Goal: Task Accomplishment & Management: Manage account settings

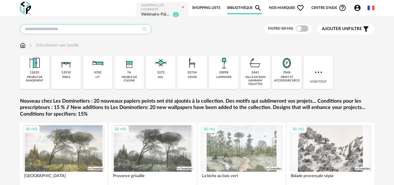
click at [104, 28] on input "text" at bounding box center [86, 29] width 132 height 10
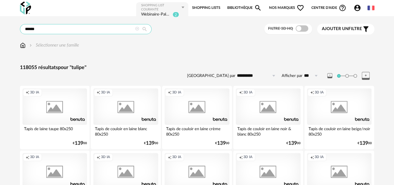
type input "******"
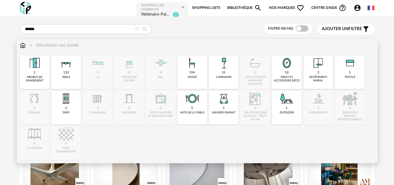
click at [72, 72] on div "132 table" at bounding box center [66, 72] width 30 height 34
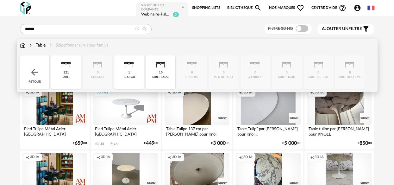
click at [157, 69] on img at bounding box center [160, 62] width 15 height 15
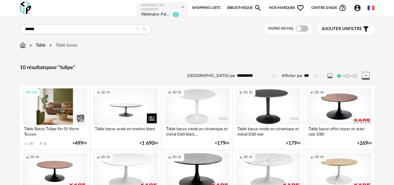
click at [66, 116] on div "3D HQ" at bounding box center [54, 106] width 65 height 36
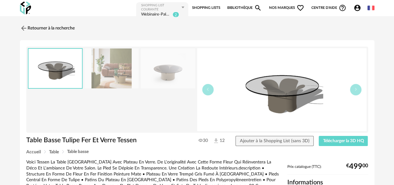
click at [328, 79] on img at bounding box center [281, 89] width 169 height 83
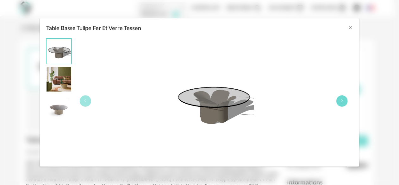
click at [344, 99] on button "Table Basse Tulipe Fer Et Verre Tessen" at bounding box center [341, 100] width 11 height 11
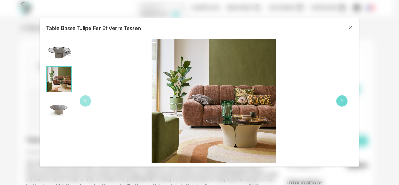
click at [343, 100] on icon "Table Basse Tulipe Fer Et Verre Tessen" at bounding box center [342, 101] width 4 height 4
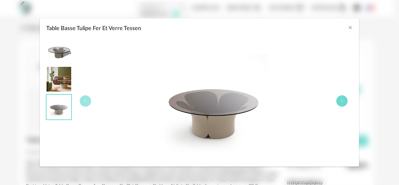
click at [343, 100] on icon "Table Basse Tulipe Fer Et Verre Tessen" at bounding box center [342, 101] width 4 height 4
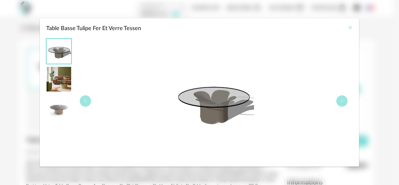
click at [348, 25] on icon "Close" at bounding box center [349, 27] width 5 height 5
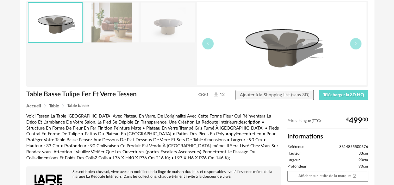
scroll to position [52, 0]
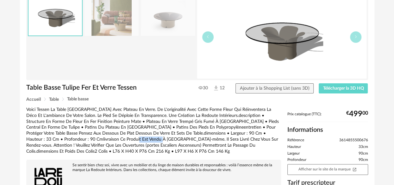
drag, startPoint x: 113, startPoint y: 139, endPoint x: 140, endPoint y: 138, distance: 27.5
click at [140, 138] on div "Voici Tessen La Table Basse Tulipe Avec Plateau En Verre. De L'originalité Avec…" at bounding box center [153, 131] width 255 height 48
click at [148, 137] on div "Voici Tessen La Table Basse Tulipe Avec Plateau En Verre. De L'originalité Avec…" at bounding box center [153, 131] width 255 height 48
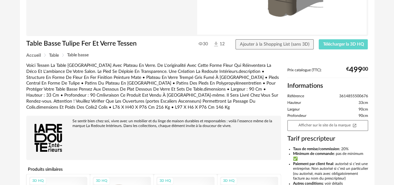
scroll to position [105, 0]
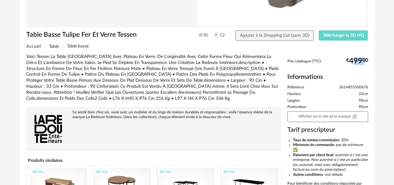
drag, startPoint x: 352, startPoint y: 61, endPoint x: 364, endPoint y: 62, distance: 12.3
click at [364, 62] on div "€ 499 00" at bounding box center [357, 61] width 22 height 4
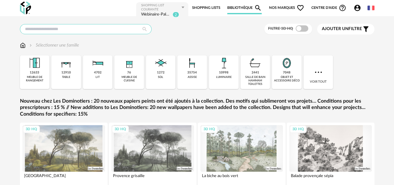
click at [94, 26] on input "text" at bounding box center [86, 29] width 132 height 10
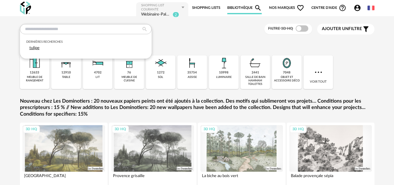
click at [82, 47] on div "tulipe" at bounding box center [85, 48] width 119 height 9
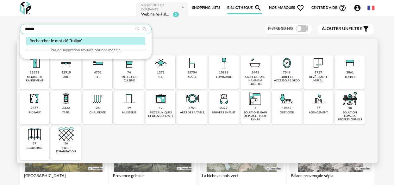
type input "******"
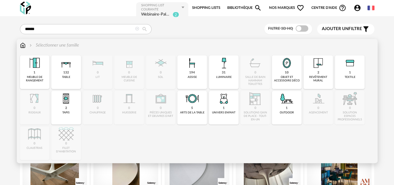
click at [71, 74] on div "132 table" at bounding box center [66, 72] width 30 height 34
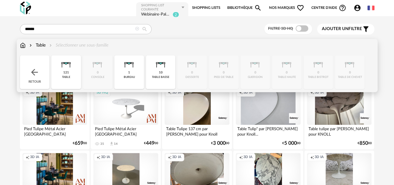
click at [153, 76] on div "table basse" at bounding box center [160, 76] width 17 height 3
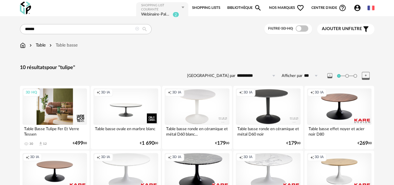
click at [58, 118] on div "3D HQ" at bounding box center [54, 106] width 65 height 36
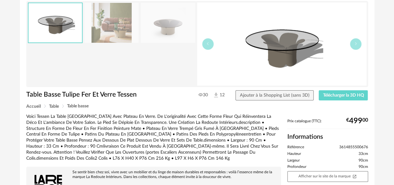
scroll to position [52, 0]
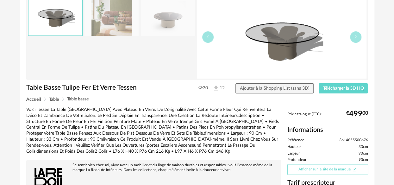
click at [309, 169] on link "Afficher sur le site de la marque Open In New icon" at bounding box center [327, 169] width 81 height 11
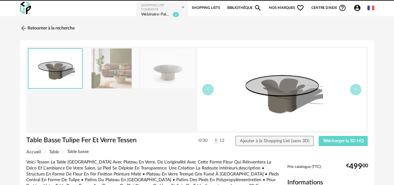
scroll to position [52, 0]
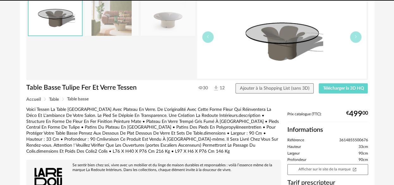
click at [109, 123] on div "Voici Tessen La Table Basse Tulipe Avec Plateau En Verre. De L'originalité Avec…" at bounding box center [153, 131] width 255 height 48
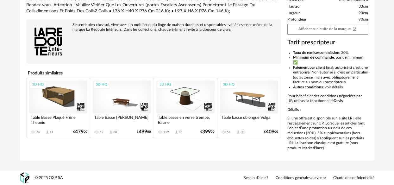
scroll to position [0, 0]
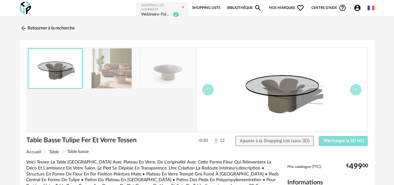
click at [338, 138] on span "Télécharger la 3D HQ" at bounding box center [343, 140] width 41 height 4
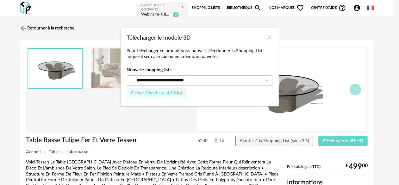
click at [159, 92] on span "Fichier SketchUp (4,8 Mo)" at bounding box center [156, 93] width 51 height 4
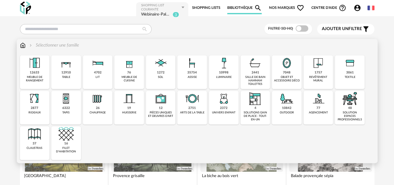
click at [318, 73] on div "1757" at bounding box center [318, 73] width 8 height 4
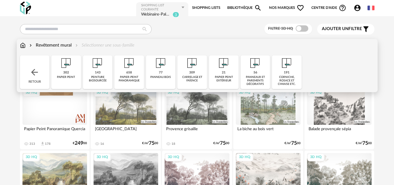
click at [127, 78] on div "papier-peint panoramique" at bounding box center [129, 78] width 26 height 7
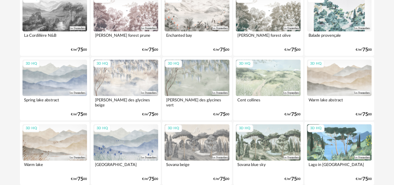
scroll to position [211, 0]
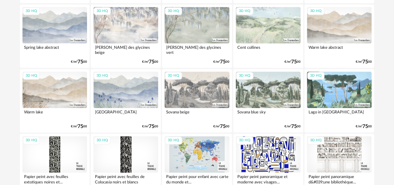
click at [332, 26] on div "3D HQ" at bounding box center [339, 25] width 65 height 36
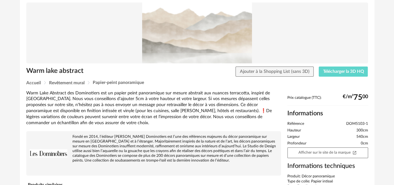
scroll to position [52, 0]
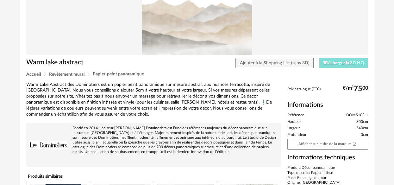
click at [333, 64] on span "Télécharger la 3D HQ" at bounding box center [343, 63] width 41 height 4
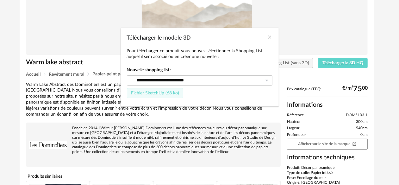
click at [159, 95] on button "Fichier SketchUp (68 ko)" at bounding box center [155, 93] width 57 height 10
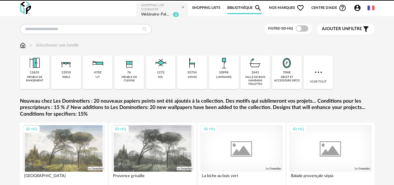
click at [358, 9] on icon "Account Circle icon" at bounding box center [357, 8] width 8 height 8
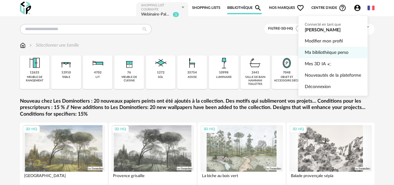
click at [323, 54] on link "Ma bibliothèque perso" at bounding box center [332, 52] width 56 height 11
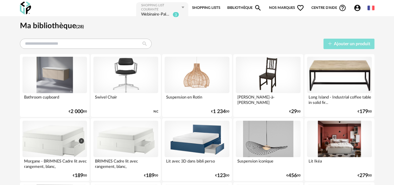
click at [338, 43] on span "Ajouter un produit" at bounding box center [351, 44] width 36 height 4
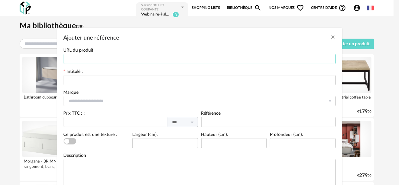
click at [125, 57] on input "Ajouter une référence" at bounding box center [200, 59] width 272 height 10
paste input "**********"
type input "**********"
click at [120, 80] on input "Ajouter une référence" at bounding box center [200, 80] width 272 height 10
type input "**********"
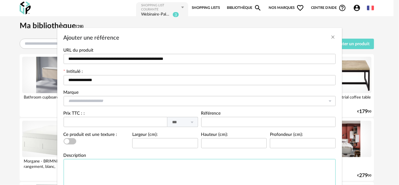
click at [89, 164] on textarea "Ajouter une référence" at bounding box center [200, 176] width 272 height 34
click at [85, 174] on textarea "Ajouter une référence" at bounding box center [200, 176] width 272 height 34
paste textarea "**********"
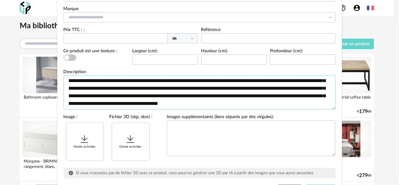
scroll to position [114, 0]
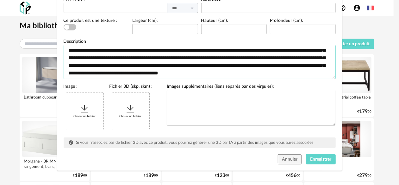
type textarea "**********"
click at [80, 121] on div "Choisir un fichier" at bounding box center [84, 110] width 37 height 37
click at [311, 158] on span "Enregistrer" at bounding box center [320, 159] width 21 height 4
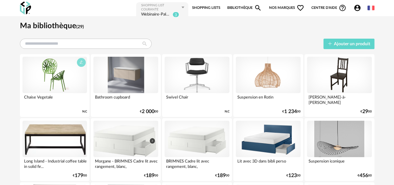
click at [81, 63] on icon "button" at bounding box center [81, 62] width 4 height 4
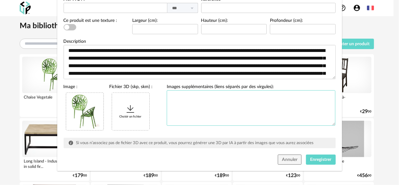
click at [206, 102] on textarea "Modifier une référence" at bounding box center [251, 108] width 169 height 36
paste textarea "**********"
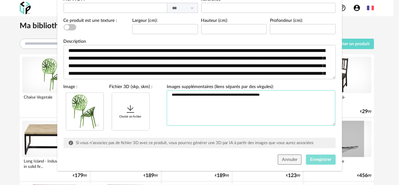
type textarea "**********"
click at [311, 158] on span "Enregistrer" at bounding box center [320, 159] width 21 height 4
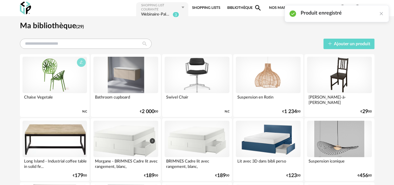
click at [79, 63] on icon "button" at bounding box center [81, 62] width 4 height 4
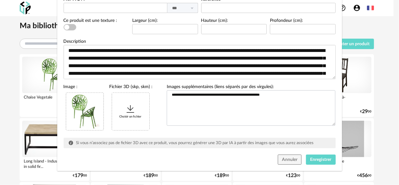
scroll to position [9, 0]
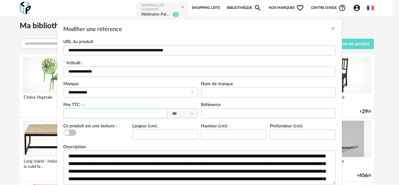
click at [148, 114] on input "Modifier une référence" at bounding box center [116, 113] width 104 height 10
type input "***"
click at [221, 93] on input "Modifier une référence" at bounding box center [268, 92] width 134 height 10
drag, startPoint x: 297, startPoint y: 157, endPoint x: 275, endPoint y: 157, distance: 22.1
click at [275, 157] on textarea "**********" at bounding box center [200, 167] width 272 height 34
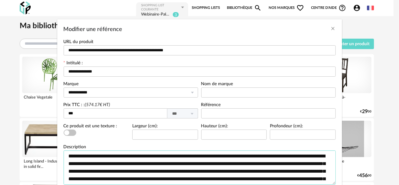
drag, startPoint x: 238, startPoint y: 156, endPoint x: 296, endPoint y: 156, distance: 57.5
click at [296, 156] on textarea "**********" at bounding box center [200, 167] width 272 height 34
click at [223, 94] on input "Modifier une référence" at bounding box center [268, 92] width 134 height 10
paste input "**********"
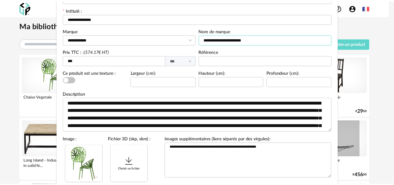
scroll to position [114, 0]
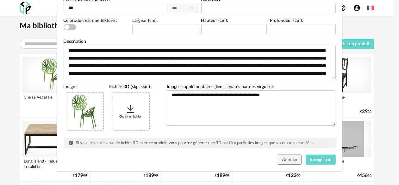
type input "**********"
click at [217, 29] on input "Modifier une référence" at bounding box center [234, 29] width 66 height 10
type input "**"
click at [161, 31] on input "Modifier une référence" at bounding box center [165, 29] width 66 height 10
type input "**"
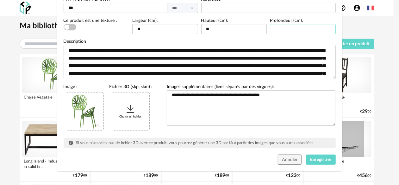
click at [285, 28] on input "Modifier une référence" at bounding box center [303, 29] width 66 height 10
type input "**"
click at [308, 157] on button "Enregistrer" at bounding box center [321, 159] width 30 height 10
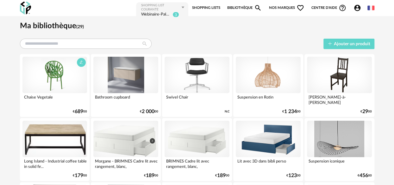
click at [83, 81] on div at bounding box center [54, 75] width 65 height 36
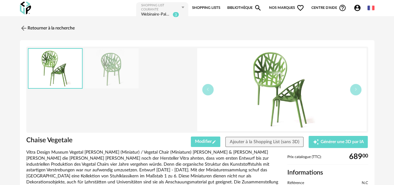
scroll to position [64, 0]
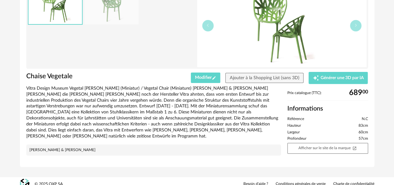
click at [122, 118] on div "Vitra Design Museum Vegetal Stuhl (Miniatur) / Vegetal Chair (Miniature) von Ro…" at bounding box center [153, 112] width 255 height 54
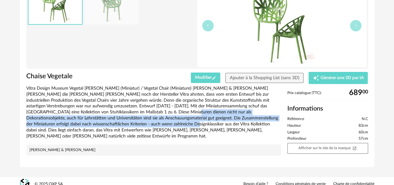
drag, startPoint x: 119, startPoint y: 110, endPoint x: 119, endPoint y: 126, distance: 16.4
click at [119, 126] on div "Vitra Design Museum Vegetal Stuhl (Miniatur) / Vegetal Chair (Miniature) von Ro…" at bounding box center [153, 112] width 255 height 54
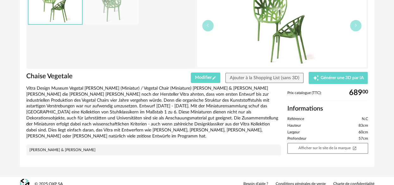
click at [119, 126] on div "Vitra Design Museum Vegetal Stuhl (Miniatur) / Vegetal Chair (Miniature) von Ro…" at bounding box center [153, 112] width 255 height 54
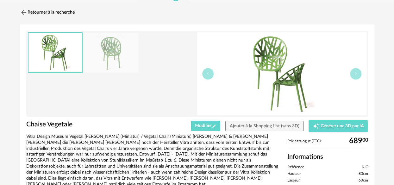
scroll to position [0, 0]
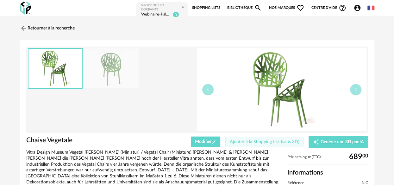
click at [238, 143] on span "Ajouter à la Shopping List (sans 3D)" at bounding box center [265, 141] width 70 height 4
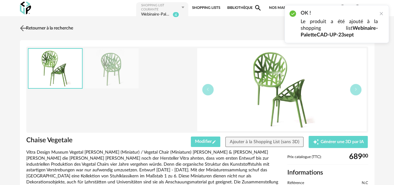
click at [23, 28] on img at bounding box center [22, 27] width 9 height 9
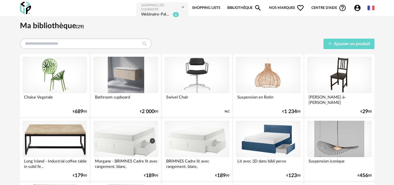
click at [236, 8] on link "Bibliothèque Magnify icon" at bounding box center [244, 8] width 35 height 13
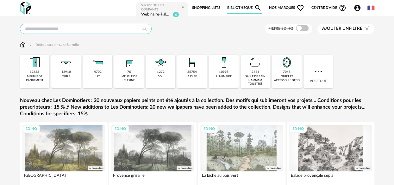
click at [54, 31] on input "text" at bounding box center [86, 29] width 132 height 10
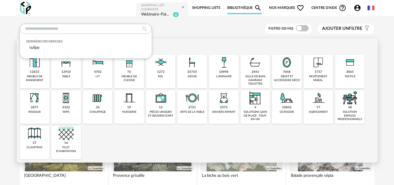
click at [196, 71] on div "35754" at bounding box center [191, 72] width 9 height 4
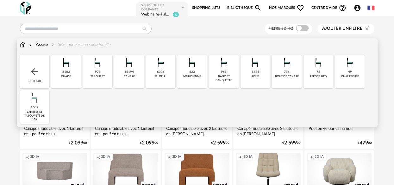
click at [71, 75] on div "8103 chaise" at bounding box center [66, 72] width 30 height 34
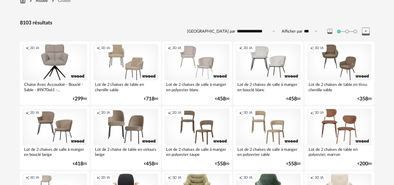
scroll to position [52, 0]
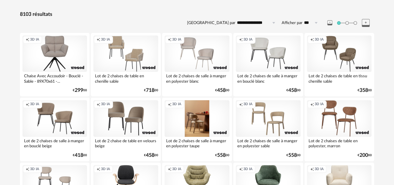
click at [188, 123] on div "Creation icon 3D IA" at bounding box center [196, 118] width 65 height 36
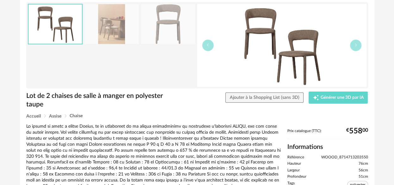
scroll to position [52, 0]
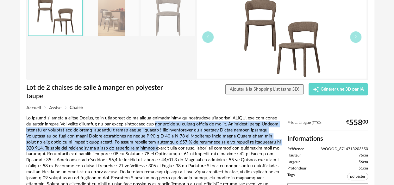
drag, startPoint x: 151, startPoint y: 125, endPoint x: 151, endPoint y: 151, distance: 25.9
click at [151, 151] on div at bounding box center [153, 151] width 255 height 72
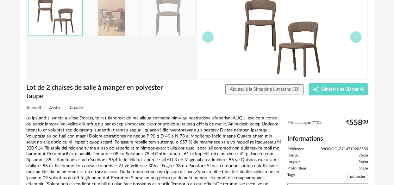
click at [151, 151] on div at bounding box center [153, 151] width 255 height 72
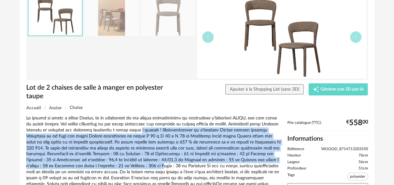
drag, startPoint x: 138, startPoint y: 128, endPoint x: 140, endPoint y: 167, distance: 39.0
click at [140, 167] on div at bounding box center [153, 151] width 255 height 72
drag, startPoint x: 142, startPoint y: 168, endPoint x: 151, endPoint y: 164, distance: 9.9
click at [142, 167] on div at bounding box center [153, 151] width 255 height 72
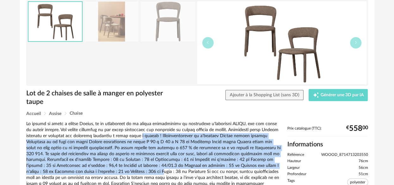
scroll to position [0, 0]
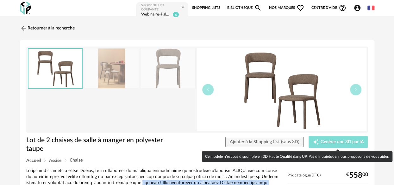
click at [341, 141] on span "Générer une 3D par IA" at bounding box center [341, 141] width 43 height 4
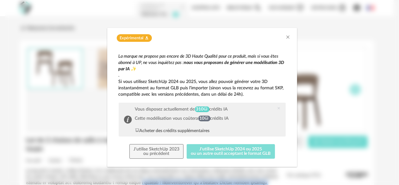
click at [204, 150] on button "J'utilise SketchUp 2024 ou 2025 ou un autre outil acceptant le format GLB" at bounding box center [231, 151] width 88 height 15
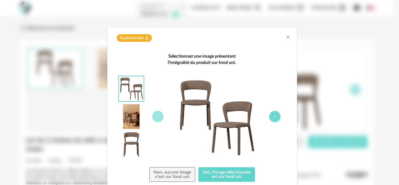
click at [274, 115] on icon "dialog" at bounding box center [275, 116] width 4 height 4
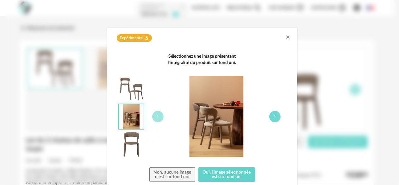
click at [273, 118] on icon "dialog" at bounding box center [275, 116] width 4 height 4
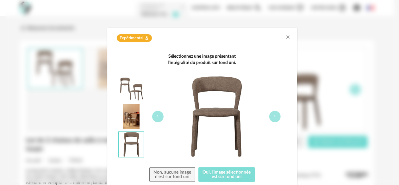
click at [221, 173] on button "Oui, l'image sélectionnée est sur fond uni" at bounding box center [226, 174] width 57 height 15
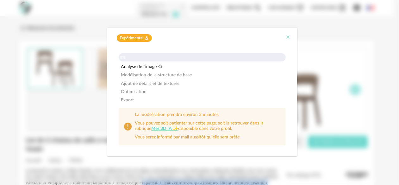
click at [288, 35] on icon "Close" at bounding box center [288, 36] width 5 height 5
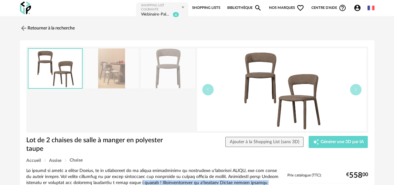
click at [238, 8] on link "Bibliothèque Magnify icon" at bounding box center [244, 8] width 35 height 13
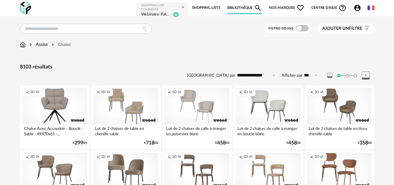
click at [358, 9] on icon "Account Circle icon" at bounding box center [357, 8] width 8 height 8
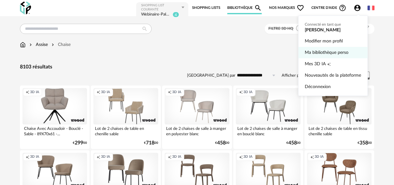
click at [326, 51] on link "Ma bibliothèque perso" at bounding box center [332, 52] width 56 height 11
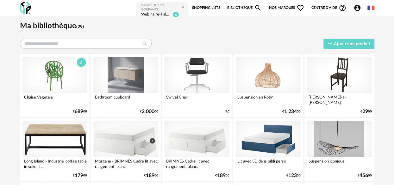
click at [33, 77] on div at bounding box center [54, 75] width 65 height 36
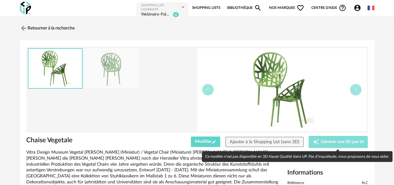
click at [329, 141] on span "Générer une 3D par IA" at bounding box center [341, 141] width 43 height 4
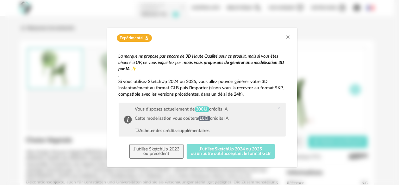
click at [237, 150] on button "J'utilise SketchUp 2024 ou 2025 ou un autre outil acceptant le format GLB" at bounding box center [231, 151] width 88 height 15
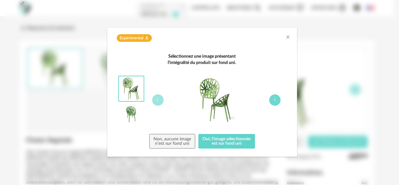
click at [274, 98] on icon "dialog" at bounding box center [275, 100] width 4 height 4
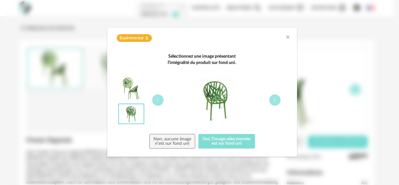
click at [228, 141] on button "Oui, l'image sélectionnée est sur fond uni" at bounding box center [226, 141] width 57 height 15
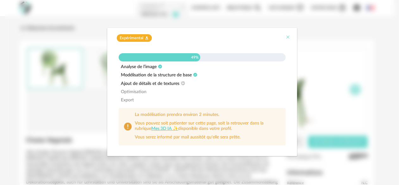
click at [288, 36] on icon "Close" at bounding box center [288, 36] width 5 height 5
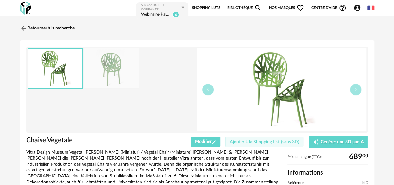
click at [249, 142] on span "Ajouter à la Shopping List (sans 3D)" at bounding box center [265, 141] width 70 height 4
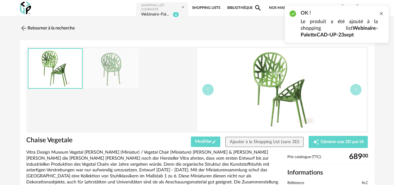
click at [382, 12] on div at bounding box center [380, 13] width 5 height 5
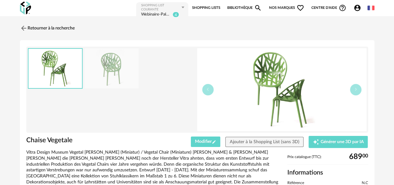
click at [250, 6] on link "Bibliothèque Magnify icon" at bounding box center [244, 8] width 35 height 13
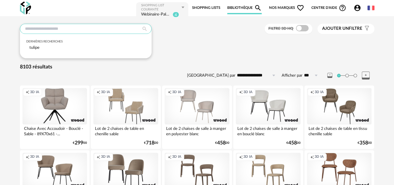
click at [77, 30] on input "text" at bounding box center [86, 29] width 132 height 10
click at [154, 12] on div "Webinaire-PaletteCAD-UP-23sept" at bounding box center [156, 15] width 30 height 6
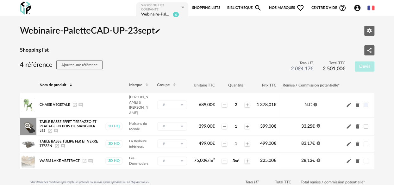
click at [357, 124] on icon "Delete icon" at bounding box center [356, 126] width 3 height 4
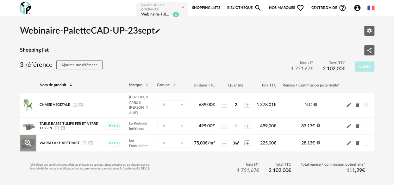
click at [245, 140] on icon "Plus icon" at bounding box center [246, 142] width 5 height 5
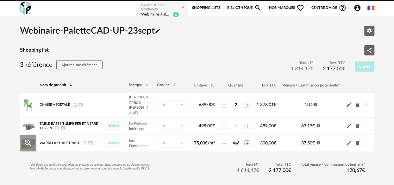
click at [245, 140] on icon "Plus icon" at bounding box center [246, 142] width 5 height 5
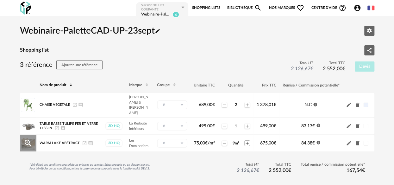
click at [245, 140] on icon "Plus icon" at bounding box center [246, 142] width 5 height 5
click at [246, 58] on div "Webinaire-PaletteCAD-UP-23sept Pencil icon Editer les paramètres Shopping list …" at bounding box center [197, 105] width 354 height 168
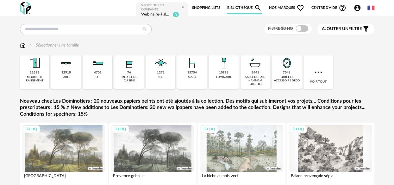
click at [357, 8] on icon "Account Circle icon" at bounding box center [357, 8] width 6 height 6
click at [153, 12] on div "Webinaire-PaletteCAD-UP-23sept" at bounding box center [156, 15] width 30 height 6
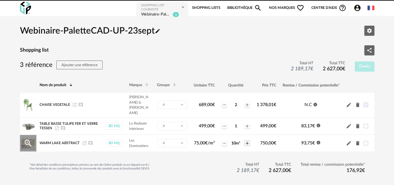
click at [245, 140] on icon "Plus icon" at bounding box center [246, 142] width 5 height 5
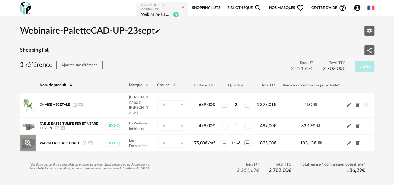
click at [245, 140] on icon "Plus icon" at bounding box center [246, 142] width 5 height 5
click at [222, 69] on div "3 référence Ajouter une référence Total HT 2 314,17 € Total TTC 2 777,00 € Devis" at bounding box center [197, 66] width 354 height 12
click at [318, 140] on icon "Information icon" at bounding box center [319, 142] width 4 height 4
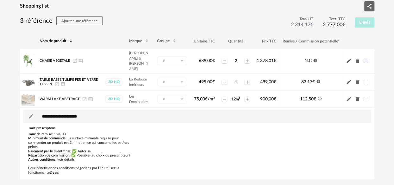
scroll to position [52, 0]
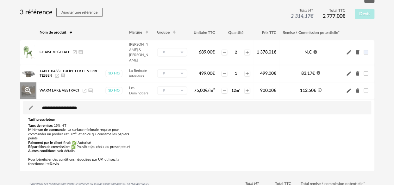
click at [318, 88] on icon "Information Outline icon" at bounding box center [319, 90] width 4 height 4
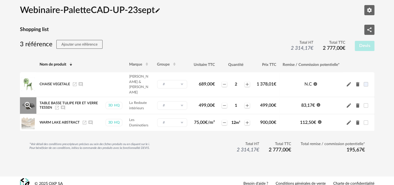
click at [317, 102] on icon "Information icon" at bounding box center [318, 104] width 4 height 4
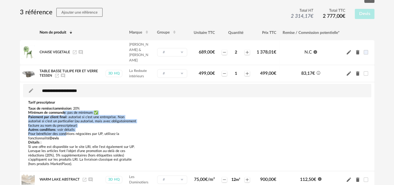
drag, startPoint x: 65, startPoint y: 104, endPoint x: 66, endPoint y: 128, distance: 24.1
click at [66, 128] on div "Taux de remise/commission : 20% Minimum de commande : pas de minimum ✅ Paiement…" at bounding box center [82, 135] width 108 height 59
click at [66, 132] on p "Pour bénéficier des conditions négociées par UP, utilisez la fonctionnalité Dev…" at bounding box center [82, 136] width 108 height 9
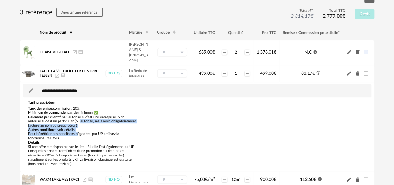
drag, startPoint x: 78, startPoint y: 114, endPoint x: 78, endPoint y: 128, distance: 14.2
click at [78, 128] on div "Taux de remise/commission : 20% Minimum de commande : pas de minimum ✅ Paiement…" at bounding box center [82, 135] width 108 height 59
click at [78, 132] on p "Pour bénéficier des conditions négociées par UP, utilisez la fonctionnalité Dev…" at bounding box center [82, 136] width 108 height 9
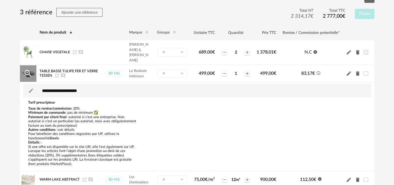
click at [318, 71] on icon "Information Outline icon" at bounding box center [318, 73] width 4 height 4
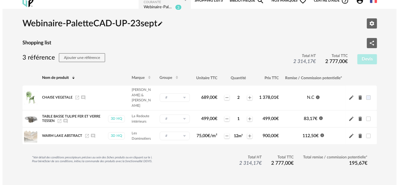
scroll to position [0, 0]
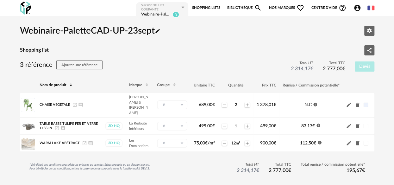
click at [238, 5] on link "Bibliothèque Magnify icon" at bounding box center [244, 8] width 35 height 13
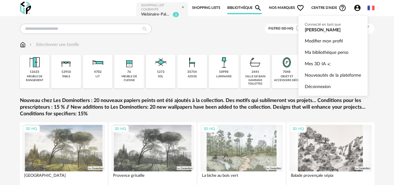
click at [355, 8] on icon "Account Circle icon" at bounding box center [357, 8] width 6 height 6
click at [310, 65] on span "Mes 3D IA" at bounding box center [314, 63] width 21 height 11
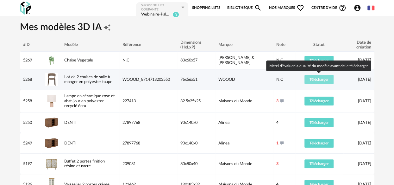
click at [312, 81] on span "Télécharger" at bounding box center [318, 79] width 19 height 4
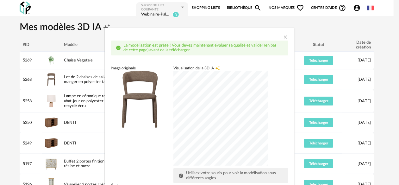
click at [238, 125] on div "dialog" at bounding box center [220, 118] width 95 height 95
click at [283, 37] on icon "Close" at bounding box center [285, 36] width 5 height 5
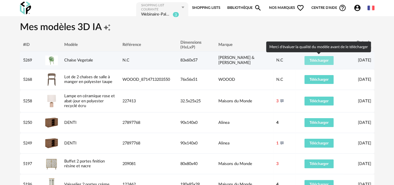
click at [311, 63] on button "Télécharger" at bounding box center [318, 60] width 29 height 9
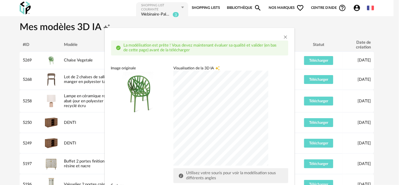
click at [198, 121] on div "dialog" at bounding box center [220, 118] width 95 height 95
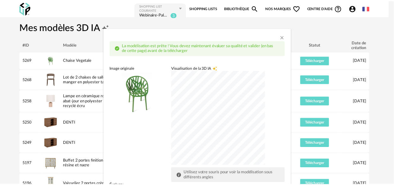
scroll to position [52, 0]
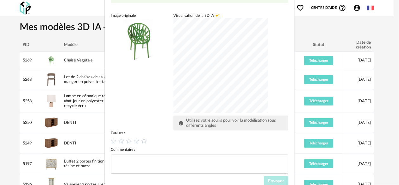
click at [89, 49] on div "La modélisation est prête ! Vous devez maintenant évaluer sa qualité et valider…" at bounding box center [199, 92] width 399 height 185
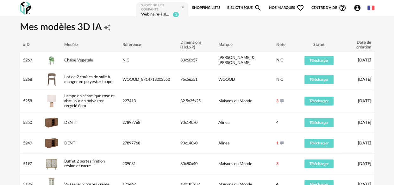
click at [232, 9] on link "Bibliothèque Magnify icon" at bounding box center [244, 8] width 35 height 13
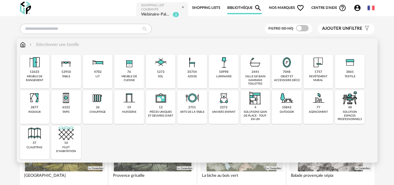
click at [314, 75] on div "revêtement mural" at bounding box center [318, 78] width 26 height 7
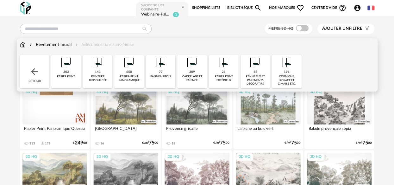
click at [135, 70] on div "658 papier-peint panoramique" at bounding box center [129, 72] width 30 height 34
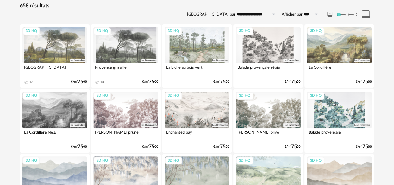
scroll to position [105, 0]
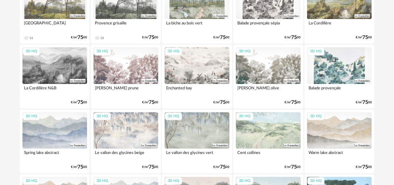
click at [324, 114] on div "3D HQ" at bounding box center [339, 130] width 65 height 36
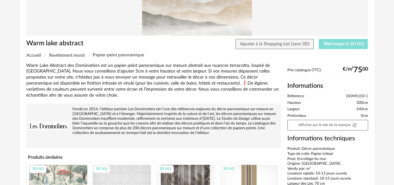
scroll to position [105, 0]
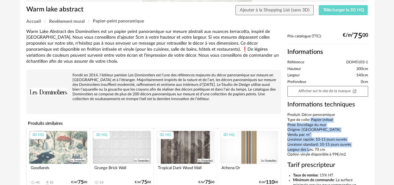
drag, startPoint x: 308, startPoint y: 118, endPoint x: 307, endPoint y: 149, distance: 31.3
click at [307, 149] on div "Produit: Décor panoramique Type de colle: Papier intissé Pose: Encollage du mur…" at bounding box center [327, 134] width 81 height 44
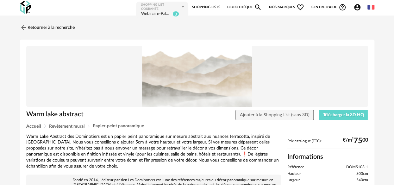
scroll to position [0, 0]
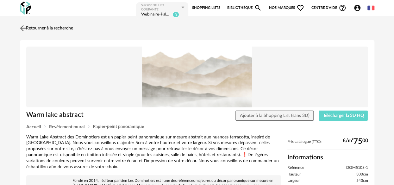
click at [57, 26] on link "Retourner à la recherche" at bounding box center [45, 28] width 55 height 14
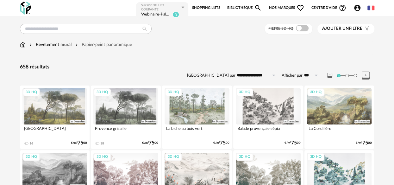
click at [331, 32] on button "Ajouter un filtre s Filter icon" at bounding box center [345, 29] width 57 height 10
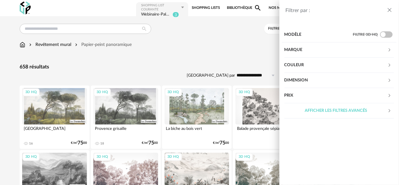
click at [317, 50] on div "Marque" at bounding box center [335, 49] width 103 height 15
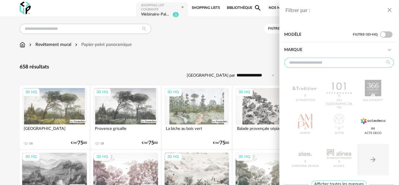
click at [325, 64] on input "text" at bounding box center [338, 63] width 109 height 10
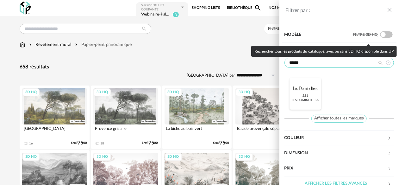
type input "******"
click at [305, 94] on span "221" at bounding box center [305, 96] width 8 height 4
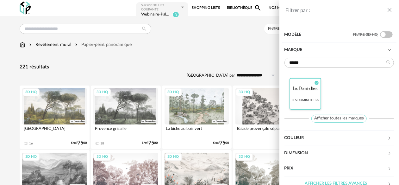
click at [248, 65] on div "Filtrer par : Modèle Filtre 3D HQ Marque ****** Les Dominotiers Check Circle ic…" at bounding box center [199, 92] width 399 height 185
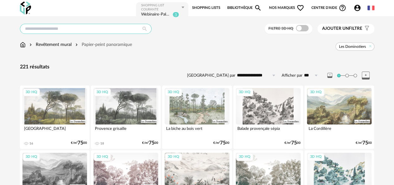
click at [63, 27] on input "text" at bounding box center [86, 29] width 132 height 10
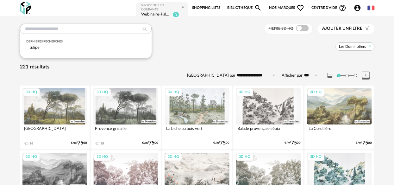
click at [186, 41] on div "Revêtement mural Papier-peint panoramique Les Dominotiers" at bounding box center [197, 45] width 354 height 9
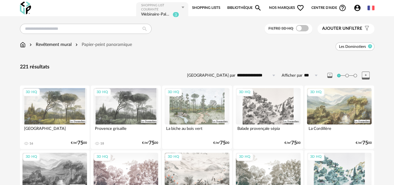
click at [371, 46] on icon at bounding box center [369, 46] width 4 height 4
click at [86, 32] on input "text" at bounding box center [86, 29] width 132 height 10
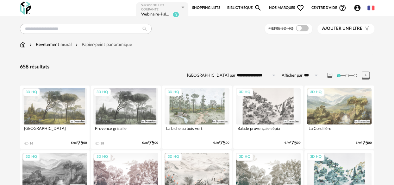
click at [23, 46] on img at bounding box center [23, 44] width 6 height 6
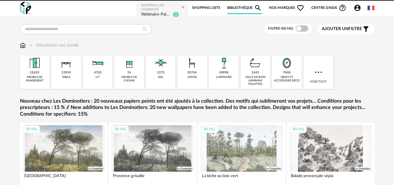
click at [14, 28] on div "Filtre 3D HQ Ajouter un filtre s Filter icon Filtrer par : Sélectionner une fam…" at bounding box center [197, 114] width 394 height 197
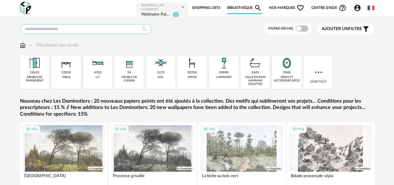
click at [64, 28] on input "text" at bounding box center [86, 29] width 132 height 10
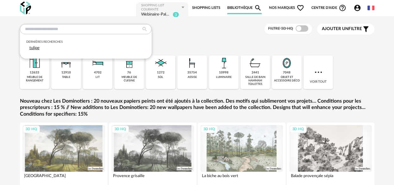
click at [42, 46] on div "tulipe" at bounding box center [85, 48] width 119 height 9
type input "******"
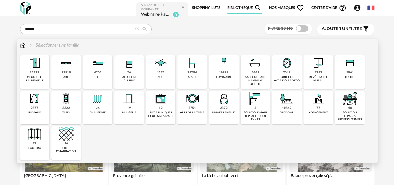
click at [64, 69] on img at bounding box center [65, 62] width 15 height 15
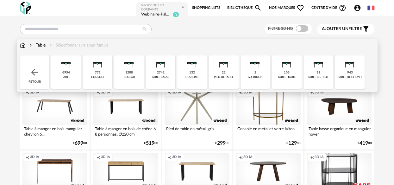
click at [156, 75] on div "table basse" at bounding box center [160, 76] width 17 height 3
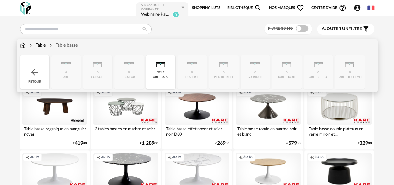
click at [22, 46] on img at bounding box center [23, 45] width 6 height 6
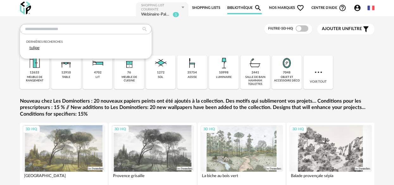
click at [45, 46] on div "tulipe" at bounding box center [85, 48] width 119 height 9
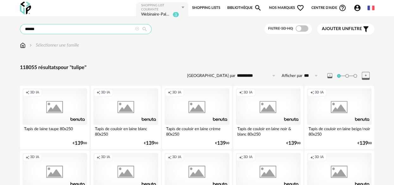
type input "******"
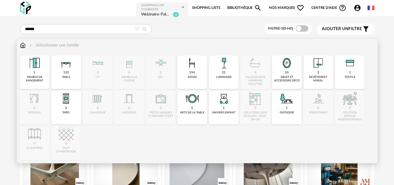
click at [68, 68] on img at bounding box center [65, 62] width 15 height 15
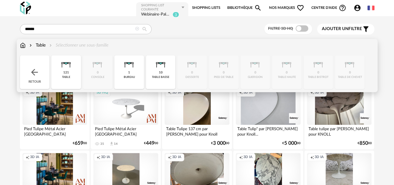
click at [158, 76] on div "table basse" at bounding box center [160, 76] width 17 height 3
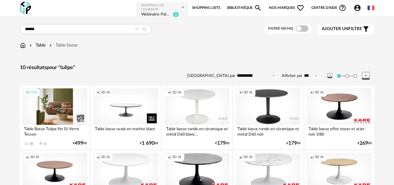
click at [58, 116] on div "3D HQ" at bounding box center [54, 106] width 65 height 36
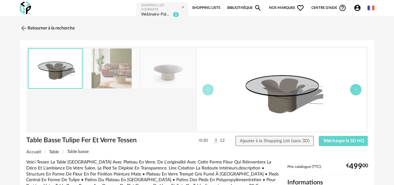
click at [356, 89] on icon "button" at bounding box center [355, 89] width 4 height 4
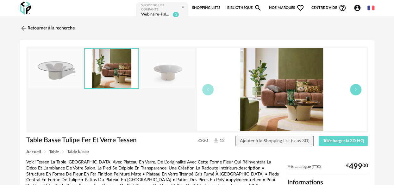
click at [356, 89] on icon "button" at bounding box center [355, 89] width 4 height 4
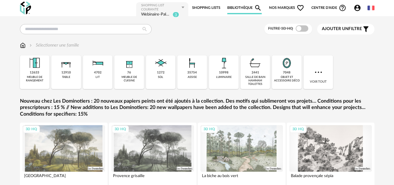
click at [242, 8] on link "Bibliothèque Magnify icon" at bounding box center [244, 8] width 35 height 13
click at [122, 29] on input "text" at bounding box center [86, 29] width 132 height 10
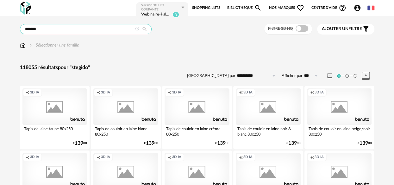
type input "*******"
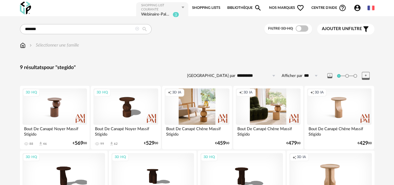
click at [54, 103] on div "3D HQ" at bounding box center [54, 106] width 65 height 36
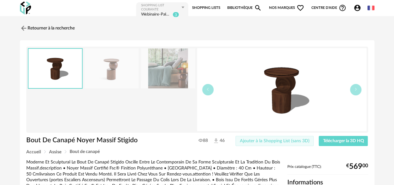
click at [259, 145] on button "Ajouter à la Shopping List (sans 3D)" at bounding box center [274, 141] width 78 height 10
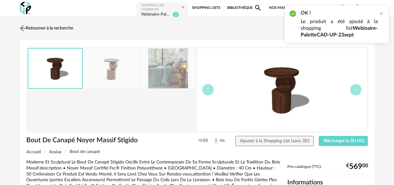
click at [65, 28] on link "Retourner à la recherche" at bounding box center [45, 28] width 55 height 14
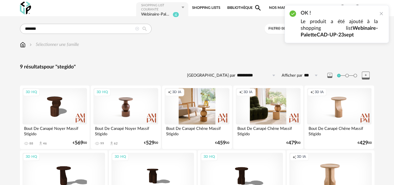
click at [129, 123] on div "3D HQ" at bounding box center [125, 106] width 65 height 36
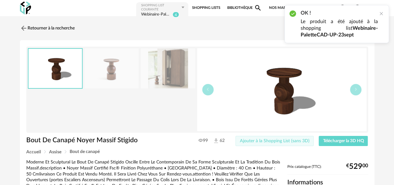
click at [284, 143] on button "Ajouter à la Shopping List (sans 3D)" at bounding box center [274, 141] width 78 height 10
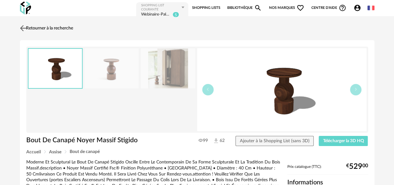
click at [50, 28] on link "Retourner à la recherche" at bounding box center [45, 28] width 55 height 14
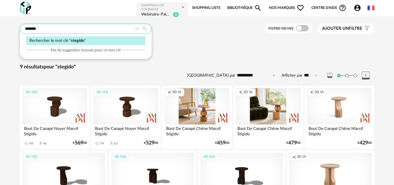
drag, startPoint x: 61, startPoint y: 32, endPoint x: 22, endPoint y: 30, distance: 38.9
click at [22, 30] on input "*******" at bounding box center [86, 29] width 132 height 10
paste input "**********"
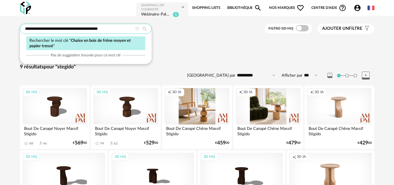
type input "**********"
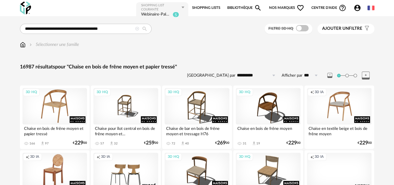
click at [71, 109] on div "3D HQ" at bounding box center [54, 106] width 65 height 36
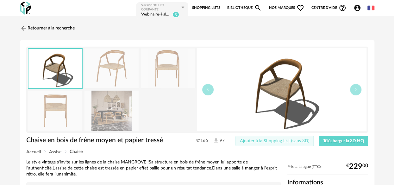
click at [285, 142] on span "Ajouter à la Shopping List (sans 3D)" at bounding box center [275, 140] width 70 height 4
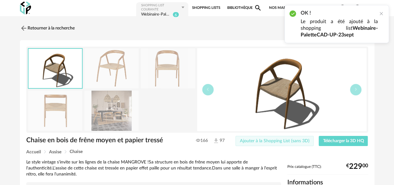
click at [283, 142] on span "Ajouter à la Shopping List (sans 3D)" at bounding box center [275, 140] width 70 height 4
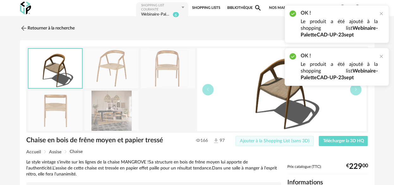
click at [283, 142] on span "Ajouter à la Shopping List (sans 3D)" at bounding box center [275, 140] width 70 height 4
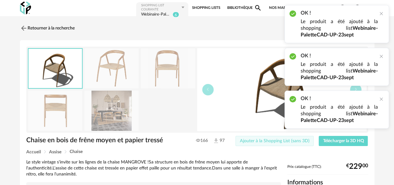
click at [281, 144] on button "Ajouter à la Shopping List (sans 3D)" at bounding box center [274, 141] width 78 height 10
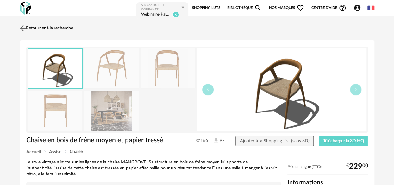
click at [43, 31] on link "Retourner à la recherche" at bounding box center [45, 28] width 55 height 14
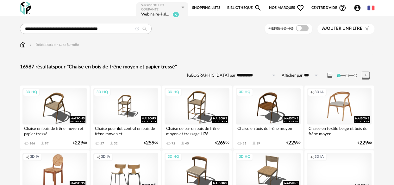
click at [234, 7] on link "Bibliothèque Magnify icon" at bounding box center [244, 8] width 35 height 13
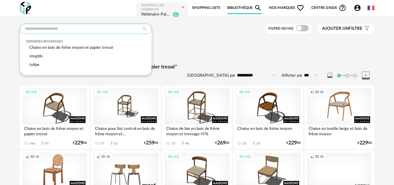
click at [55, 28] on input "text" at bounding box center [86, 29] width 132 height 10
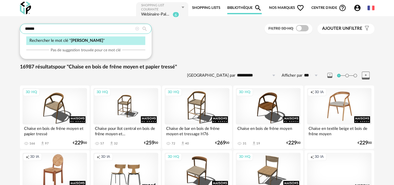
type input "******"
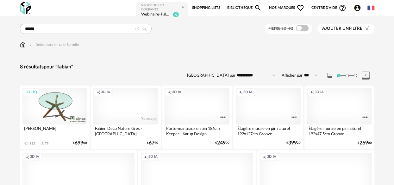
click at [61, 108] on div "3D HQ" at bounding box center [54, 106] width 65 height 36
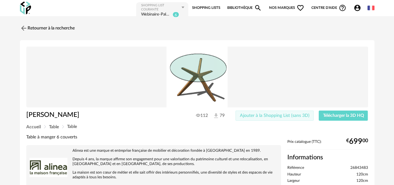
click at [270, 116] on span "Ajouter à la Shopping List (sans 3D)" at bounding box center [275, 115] width 70 height 4
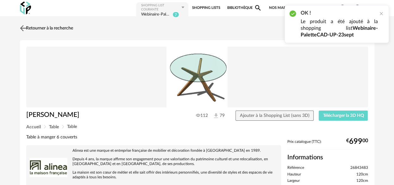
click at [41, 26] on link "Retourner à la recherche" at bounding box center [45, 28] width 55 height 14
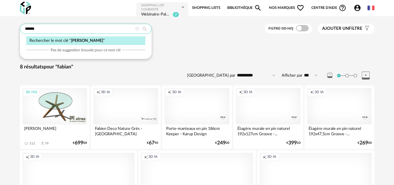
drag, startPoint x: 70, startPoint y: 27, endPoint x: 24, endPoint y: 26, distance: 45.5
click at [24, 26] on input "******" at bounding box center [86, 29] width 132 height 10
paste input "**********"
type input "**********"
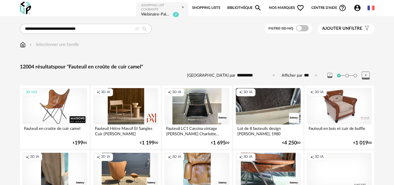
click at [38, 104] on div "3D HQ" at bounding box center [54, 106] width 65 height 36
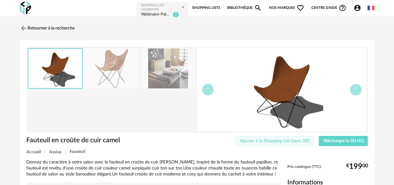
click at [263, 144] on button "Ajouter à la Shopping List (sans 3D)" at bounding box center [274, 141] width 78 height 10
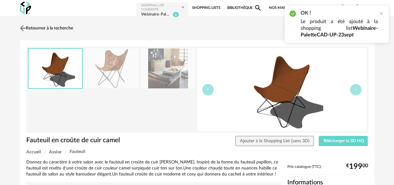
click at [39, 28] on link "Retourner à la recherche" at bounding box center [45, 28] width 55 height 14
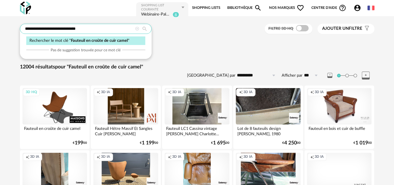
drag, startPoint x: 84, startPoint y: 29, endPoint x: 10, endPoint y: 22, distance: 74.0
paste input "text"
type input "**********"
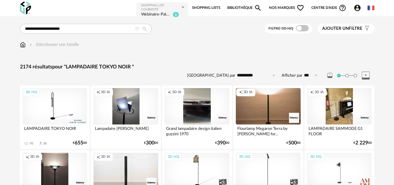
click at [46, 97] on div "3D HQ" at bounding box center [54, 106] width 65 height 36
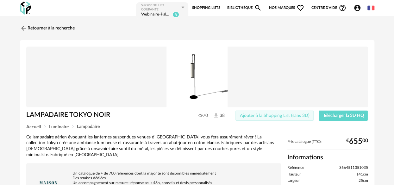
click at [294, 110] on button "Ajouter à la Shopping List (sans 3D)" at bounding box center [274, 115] width 78 height 10
click at [44, 28] on link "Retourner à la recherche" at bounding box center [45, 28] width 55 height 14
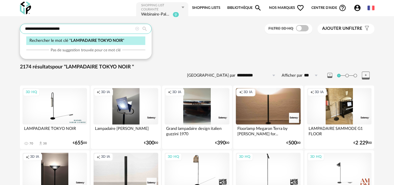
drag, startPoint x: 88, startPoint y: 29, endPoint x: 15, endPoint y: 27, distance: 73.4
paste input "**********"
type input "**********"
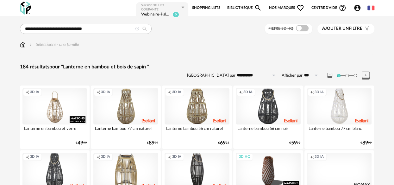
click at [62, 108] on div "Creation icon 3D IA" at bounding box center [54, 106] width 65 height 36
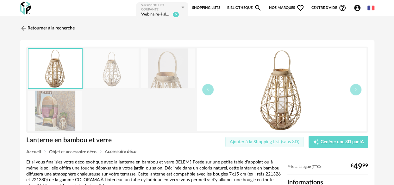
click at [236, 141] on span "Ajouter à la Shopping List (sans 3D)" at bounding box center [265, 141] width 70 height 4
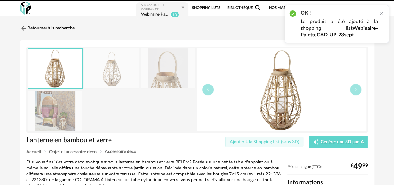
click at [235, 142] on span "Ajouter à la Shopping List (sans 3D)" at bounding box center [265, 141] width 70 height 4
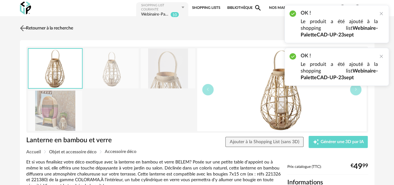
click at [49, 30] on link "Retourner à la recherche" at bounding box center [45, 28] width 55 height 14
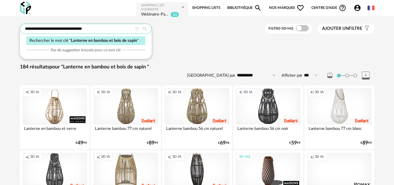
drag, startPoint x: 94, startPoint y: 30, endPoint x: 14, endPoint y: 27, distance: 79.7
paste input "****"
type input "**********"
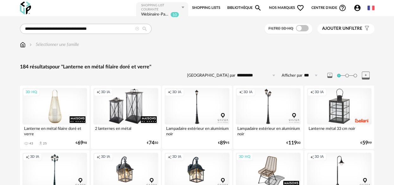
click at [42, 99] on div "3D HQ" at bounding box center [54, 106] width 65 height 36
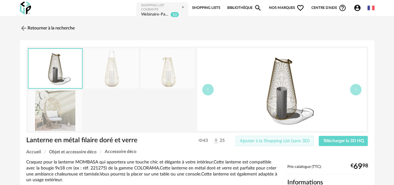
click at [264, 139] on span "Ajouter à la Shopping List (sans 3D)" at bounding box center [275, 140] width 70 height 4
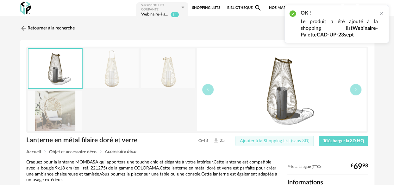
click at [264, 140] on span "Ajouter à la Shopping List (sans 3D)" at bounding box center [275, 140] width 70 height 4
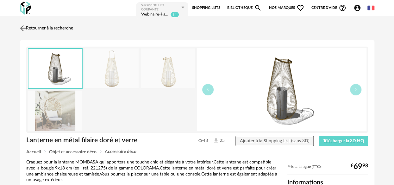
click at [54, 28] on link "Retourner à la recherche" at bounding box center [45, 28] width 55 height 14
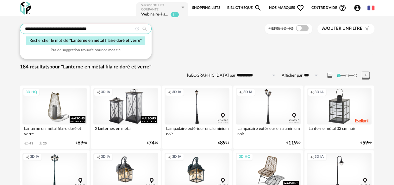
drag, startPoint x: 105, startPoint y: 26, endPoint x: 19, endPoint y: 27, distance: 86.0
paste input "text"
type input "******"
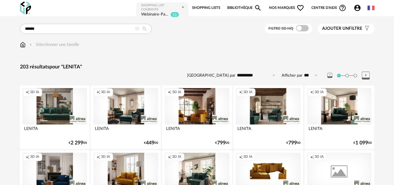
click at [55, 95] on div "Creation icon 3D IA" at bounding box center [54, 106] width 65 height 36
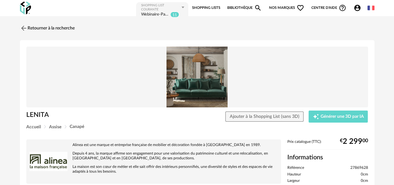
click at [245, 122] on div "Ajouter à la Shopping List (sans 3D) Creation icon Générer une 3D par IA Expéri…" at bounding box center [269, 116] width 203 height 12
click at [244, 116] on span "Ajouter à la Shopping List (sans 3D)" at bounding box center [265, 116] width 70 height 4
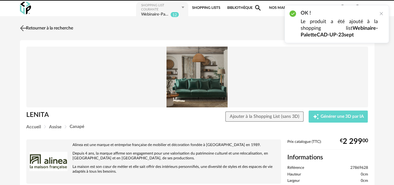
click at [60, 26] on link "Retourner à la recherche" at bounding box center [45, 28] width 55 height 14
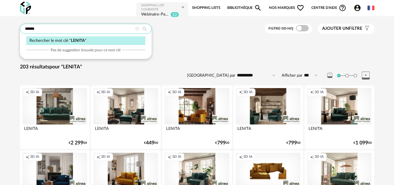
drag, startPoint x: 51, startPoint y: 28, endPoint x: 24, endPoint y: 28, distance: 26.9
click at [24, 28] on input "******" at bounding box center [86, 29] width 132 height 10
paste input "**********"
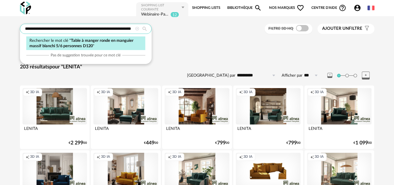
type input "**********"
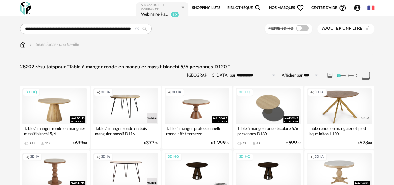
click at [54, 104] on div "3D HQ" at bounding box center [54, 106] width 65 height 36
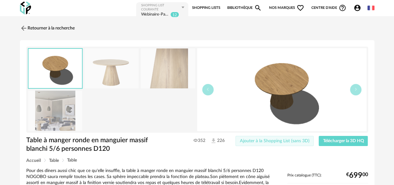
click at [262, 141] on span "Ajouter à la Shopping List (sans 3D)" at bounding box center [275, 140] width 70 height 4
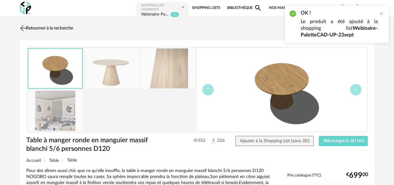
click at [35, 27] on link "Retourner à la recherche" at bounding box center [45, 28] width 55 height 14
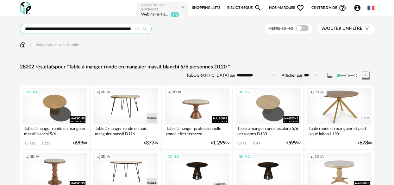
click at [127, 27] on input "**********" at bounding box center [86, 29] width 132 height 10
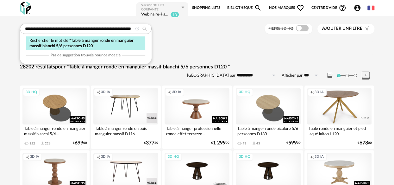
click at [137, 28] on icon at bounding box center [137, 29] width 4 height 4
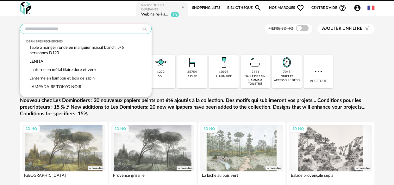
click at [120, 27] on input "text" at bounding box center [86, 29] width 132 height 10
paste input "**********"
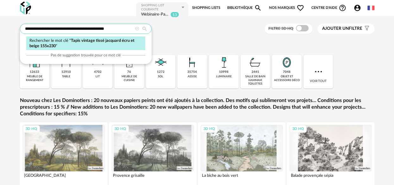
type input "**********"
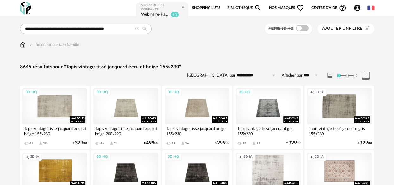
click at [53, 97] on div "3D HQ" at bounding box center [54, 106] width 65 height 36
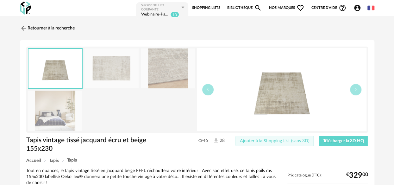
click at [244, 140] on span "Ajouter à la Shopping List (sans 3D)" at bounding box center [275, 140] width 70 height 4
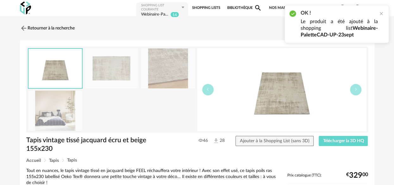
click at [148, 12] on div "Webinaire-PaletteCAD-UP-23sept" at bounding box center [155, 15] width 28 height 6
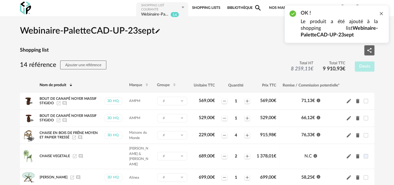
click at [381, 14] on div at bounding box center [380, 13] width 5 height 5
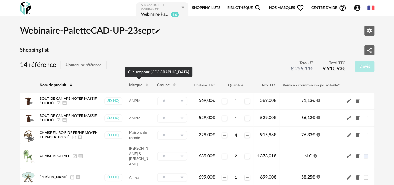
click at [145, 85] on icon at bounding box center [147, 85] width 4 height 4
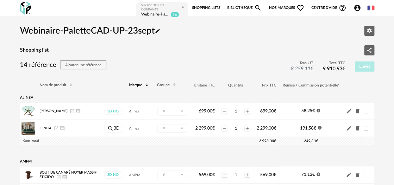
click at [137, 82] on th "Marque" at bounding box center [140, 84] width 28 height 15
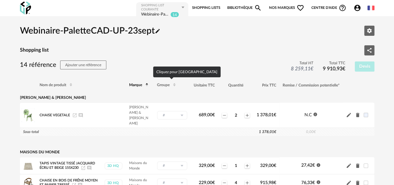
click at [147, 85] on icon at bounding box center [147, 85] width 4 height 4
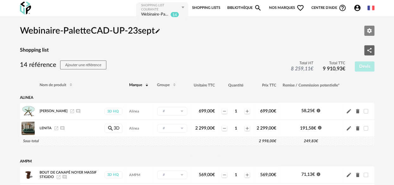
click at [372, 31] on icon "Editer les paramètres" at bounding box center [369, 31] width 6 height 6
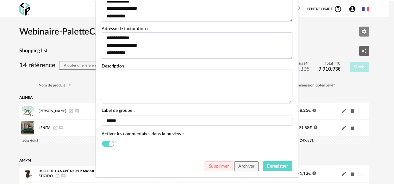
scroll to position [116, 0]
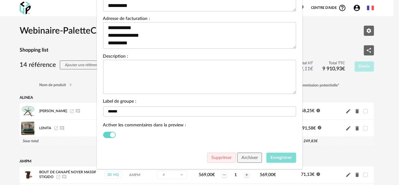
click at [275, 162] on button "Enregistrer" at bounding box center [281, 157] width 30 height 10
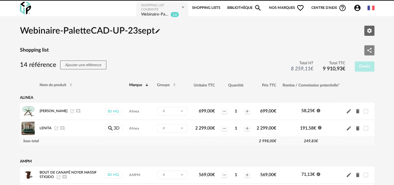
click at [369, 49] on icon "Share Variant icon" at bounding box center [369, 50] width 4 height 5
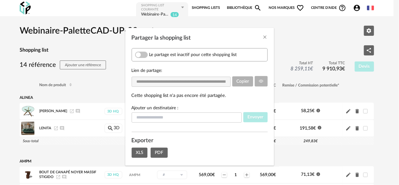
click at [144, 54] on span "Partager la shopping list" at bounding box center [141, 55] width 13 height 6
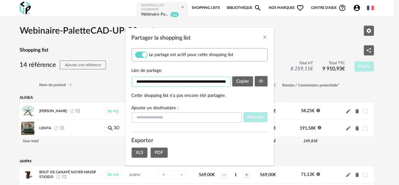
click at [197, 83] on input "**********" at bounding box center [181, 82] width 99 height 10
click at [243, 80] on span "Copier" at bounding box center [242, 81] width 13 height 4
click at [264, 36] on icon "Close" at bounding box center [264, 36] width 5 height 5
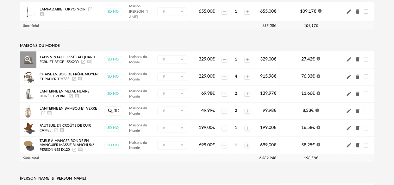
scroll to position [369, 0]
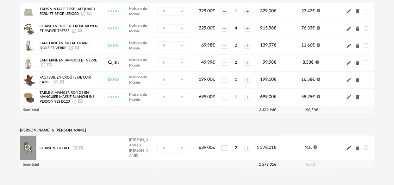
click at [224, 145] on icon "Minus icon" at bounding box center [224, 147] width 5 height 5
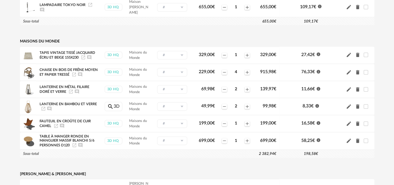
scroll to position [316, 0]
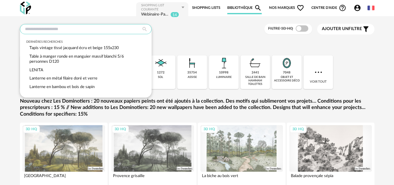
click at [77, 28] on input "text" at bounding box center [86, 29] width 132 height 10
click at [98, 19] on div "Dernières recherches Tapis vintage tissé jacquard écru et beige 155x230 Table à…" at bounding box center [197, 114] width 394 height 197
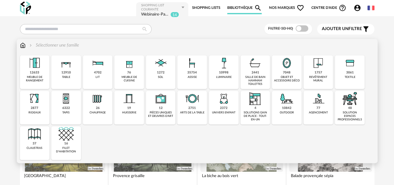
click at [201, 73] on div "35754 assise" at bounding box center [192, 72] width 30 height 34
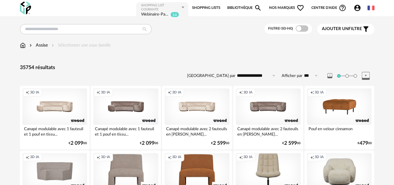
click at [22, 45] on img at bounding box center [23, 45] width 6 height 6
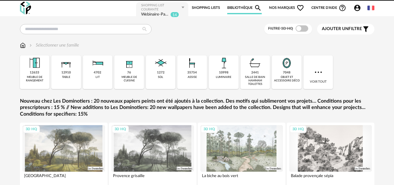
click at [332, 30] on span "Ajouter un" at bounding box center [335, 29] width 27 height 4
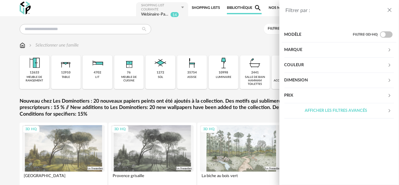
click at [298, 47] on div "Marque" at bounding box center [335, 49] width 103 height 15
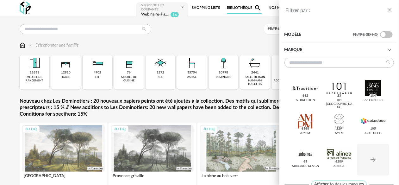
click at [298, 47] on div "Marque" at bounding box center [335, 49] width 103 height 15
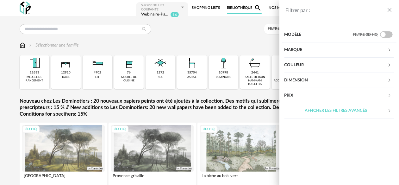
click at [314, 109] on div "Afficher les filtres avancés" at bounding box center [335, 110] width 103 height 15
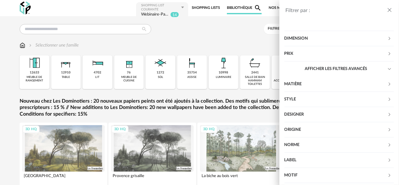
scroll to position [50, 0]
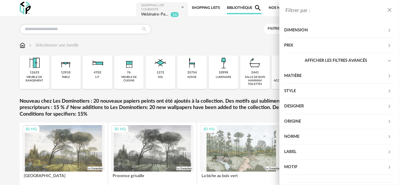
click at [388, 8] on icon "close drawer" at bounding box center [389, 10] width 6 height 6
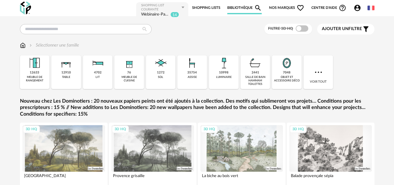
click at [285, 6] on span "Nos marques Heart Outline icon" at bounding box center [286, 8] width 35 height 13
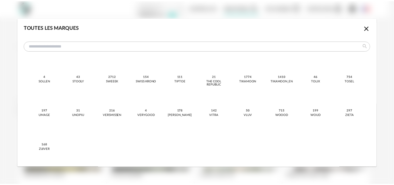
scroll to position [518, 0]
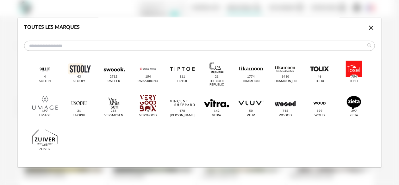
click at [367, 27] on icon "Close icon" at bounding box center [371, 28] width 8 height 8
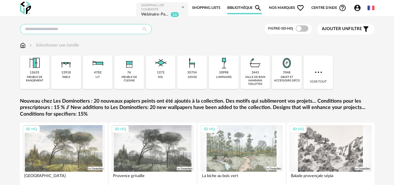
click at [57, 28] on input "text" at bounding box center [86, 29] width 132 height 10
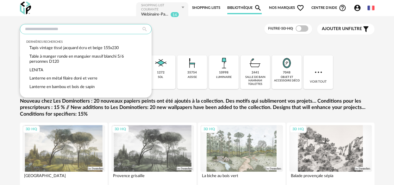
click at [94, 27] on input "text" at bounding box center [86, 29] width 132 height 10
click at [229, 44] on div "Sélectionner une famille" at bounding box center [197, 45] width 354 height 6
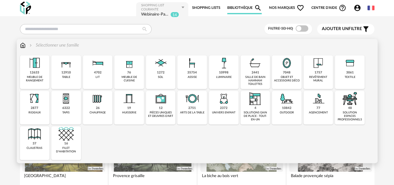
click at [312, 71] on div "1757 revêtement mural" at bounding box center [318, 72] width 30 height 34
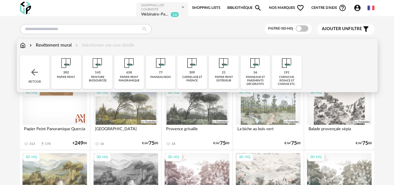
click at [130, 75] on div "papier-peint panoramique" at bounding box center [129, 78] width 26 height 7
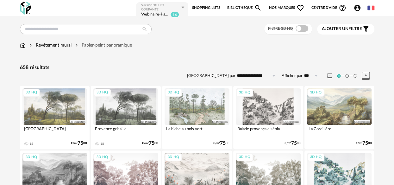
click at [328, 27] on span "Ajouter un" at bounding box center [335, 29] width 27 height 4
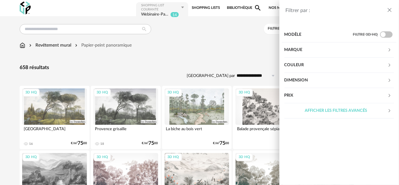
click at [302, 51] on div "Marque" at bounding box center [335, 49] width 103 height 15
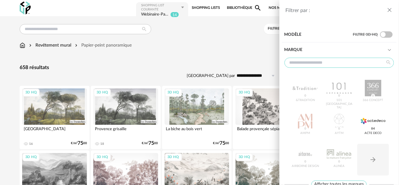
click at [301, 60] on input "text" at bounding box center [338, 63] width 109 height 10
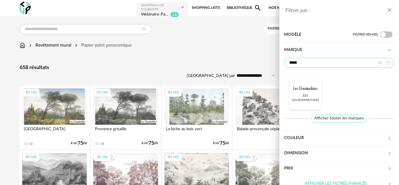
type input "*****"
click at [300, 92] on div at bounding box center [304, 88] width 25 height 16
click at [241, 62] on div "Filtrer par : Modèle Filtre 3D HQ Marque ***** Les Dominotiers Check Circle ico…" at bounding box center [199, 92] width 399 height 185
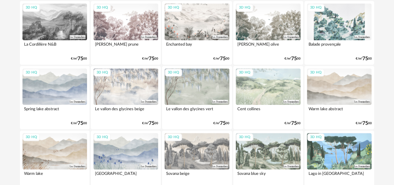
scroll to position [158, 0]
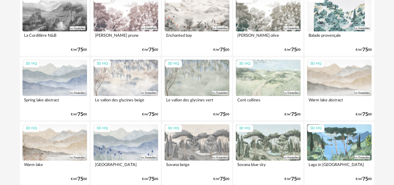
click at [325, 81] on div "3D HQ" at bounding box center [339, 77] width 65 height 36
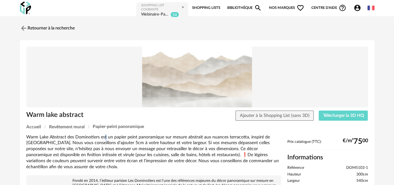
click at [105, 139] on div "Warm Lake Abstract des Dominotiers est un papier peint panoramique sur mesure a…" at bounding box center [153, 152] width 255 height 36
click at [118, 137] on div "Warm Lake Abstract des Dominotiers est un papier peint panoramique sur mesure a…" at bounding box center [153, 152] width 255 height 36
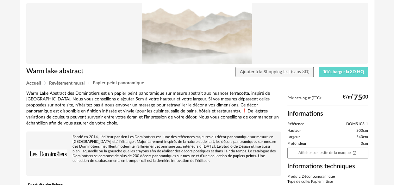
scroll to position [52, 0]
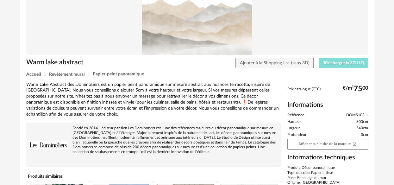
click at [336, 64] on span "Télécharger la 3D HQ" at bounding box center [343, 63] width 41 height 4
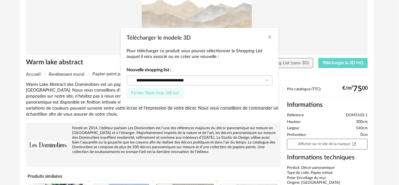
click at [152, 94] on span "Fichier SketchUp (68 ko)" at bounding box center [155, 93] width 48 height 4
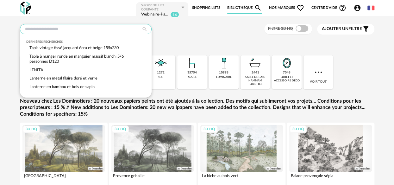
click at [65, 29] on input "text" at bounding box center [86, 29] width 132 height 10
click at [164, 32] on div "Dernières recherches Tapis vintage tissé jacquard écru et beige 155x230 Table à…" at bounding box center [197, 29] width 354 height 11
click at [108, 28] on input "text" at bounding box center [86, 29] width 132 height 10
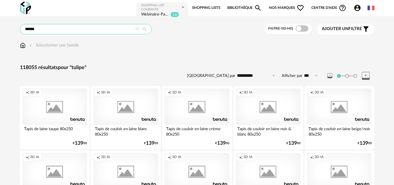
type input "******"
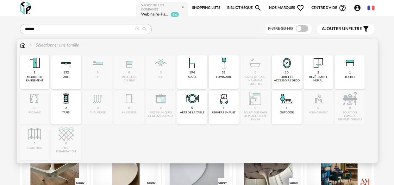
click at [64, 73] on div "132" at bounding box center [66, 73] width 6 height 4
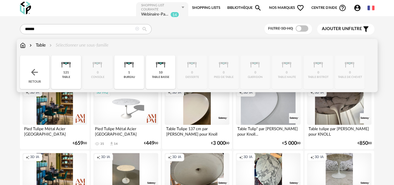
click at [156, 68] on img at bounding box center [160, 62] width 15 height 15
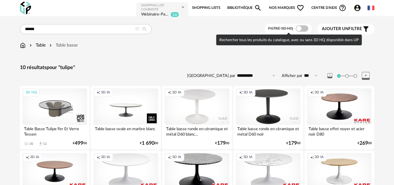
click at [302, 28] on span at bounding box center [301, 28] width 13 height 6
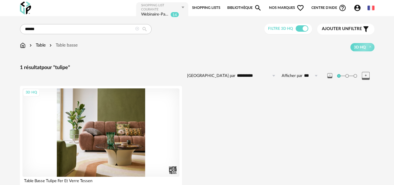
click at [111, 133] on div "3D HQ" at bounding box center [100, 132] width 157 height 88
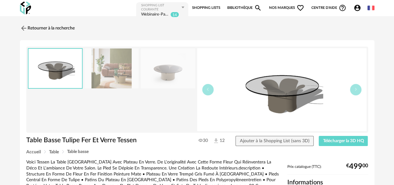
click at [283, 94] on img at bounding box center [281, 89] width 169 height 83
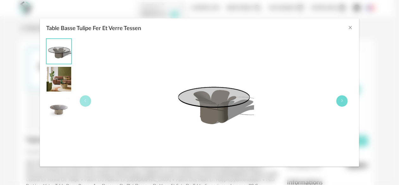
click at [342, 101] on icon "Table Basse Tulipe Fer Et Verre Tessen" at bounding box center [342, 101] width 4 height 4
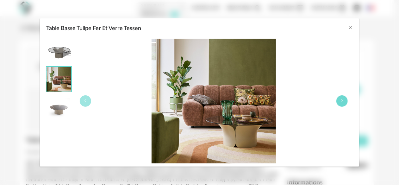
click at [342, 101] on icon "Table Basse Tulipe Fer Et Verre Tessen" at bounding box center [342, 101] width 4 height 4
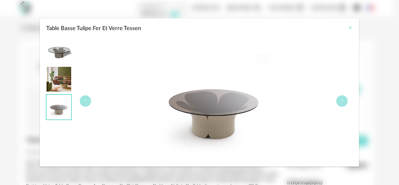
click at [350, 27] on icon "Close" at bounding box center [349, 27] width 5 height 5
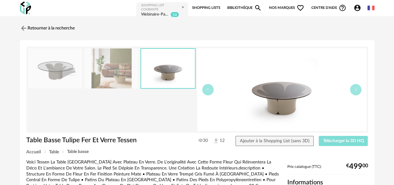
click at [336, 138] on span "Télécharger la 3D HQ" at bounding box center [343, 140] width 41 height 4
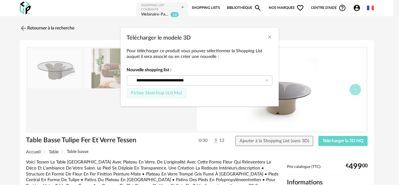
click at [147, 93] on span "Fichier SketchUp (4,8 Mo)" at bounding box center [156, 93] width 51 height 4
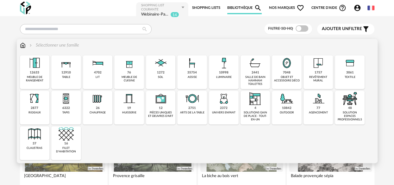
click at [188, 73] on div "35754" at bounding box center [191, 73] width 9 height 4
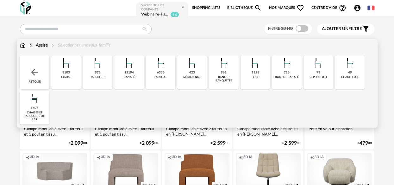
click at [66, 83] on div "8103 chaise" at bounding box center [66, 72] width 30 height 34
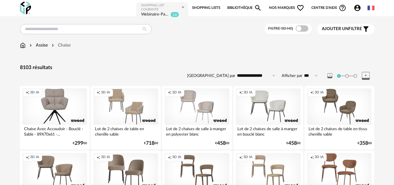
click at [339, 27] on span "Ajouter un" at bounding box center [335, 29] width 27 height 4
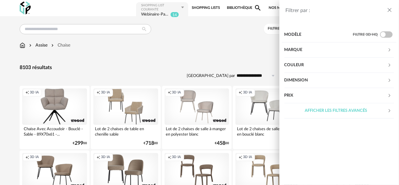
click at [311, 94] on div "Prix" at bounding box center [335, 95] width 103 height 15
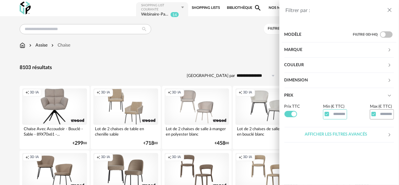
click at [335, 115] on input "text" at bounding box center [335, 114] width 24 height 10
type input "***"
click at [389, 113] on input "text" at bounding box center [382, 114] width 24 height 10
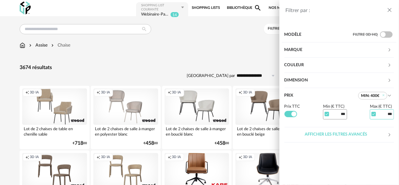
type input "***"
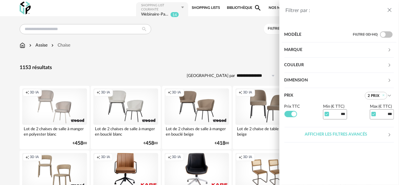
click at [389, 10] on icon "close drawer" at bounding box center [389, 10] width 6 height 6
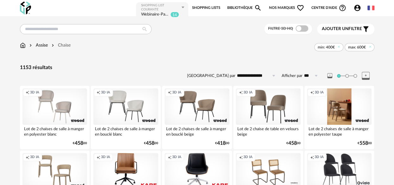
click at [352, 112] on div "Creation icon 3D IA" at bounding box center [339, 106] width 65 height 36
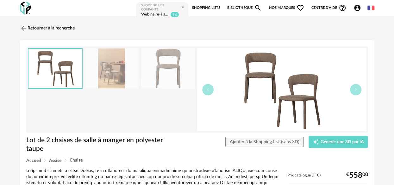
drag, startPoint x: 121, startPoint y: 171, endPoint x: 148, endPoint y: 172, distance: 27.2
click at [249, 94] on img at bounding box center [281, 89] width 169 height 83
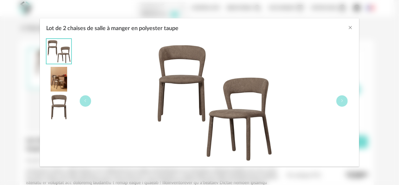
click at [347, 105] on div "Lot de 2 chaises de salle à manger en polyester taupe" at bounding box center [214, 101] width 278 height 124
click at [347, 100] on button "Lot de 2 chaises de salle à manger en polyester taupe" at bounding box center [341, 100] width 11 height 11
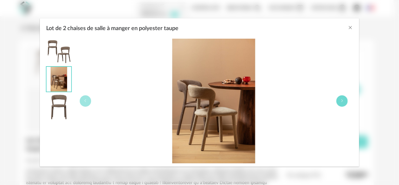
click at [344, 99] on button "Lot de 2 chaises de salle à manger en polyester taupe" at bounding box center [341, 100] width 11 height 11
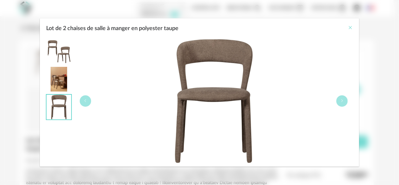
click at [350, 28] on icon "Close" at bounding box center [349, 27] width 5 height 5
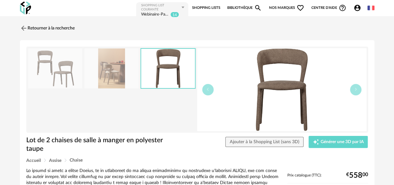
drag, startPoint x: 346, startPoint y: 172, endPoint x: 366, endPoint y: 171, distance: 20.6
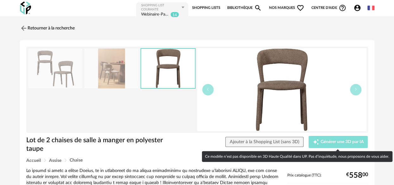
click at [328, 142] on span "Générer une 3D par IA" at bounding box center [341, 141] width 43 height 4
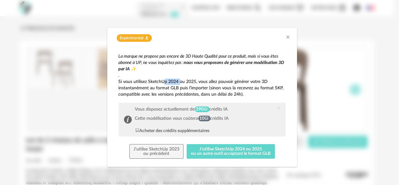
drag, startPoint x: 164, startPoint y: 81, endPoint x: 180, endPoint y: 80, distance: 15.8
click at [180, 80] on p "Si vous utilisez SketchUp 2024 ou 2025, vous allez pouvoir générer votre 3D ins…" at bounding box center [202, 87] width 167 height 19
drag, startPoint x: 198, startPoint y: 111, endPoint x: 207, endPoint y: 108, distance: 10.0
click at [207, 108] on span "290" at bounding box center [202, 109] width 15 height 6
drag, startPoint x: 221, startPoint y: 109, endPoint x: 233, endPoint y: 110, distance: 12.3
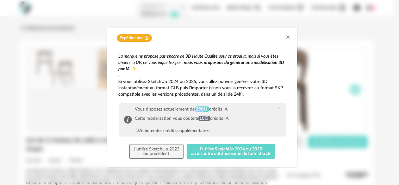
click at [231, 110] on div "Vous disposez actuellement de 290 crédits IA Cette modélisation vous coûtera 10…" at bounding box center [181, 119] width 99 height 29
drag, startPoint x: 195, startPoint y: 108, endPoint x: 203, endPoint y: 108, distance: 8.2
click at [203, 108] on div "Vous disposez actuellement de 290 crédits IA" at bounding box center [182, 109] width 94 height 5
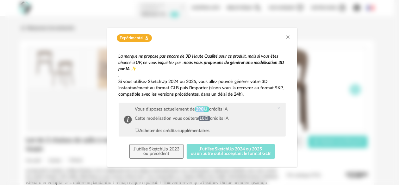
click at [214, 149] on button "J'utilise SketchUp 2024 ou 2025 ou un autre outil acceptant le format GLB" at bounding box center [231, 151] width 88 height 15
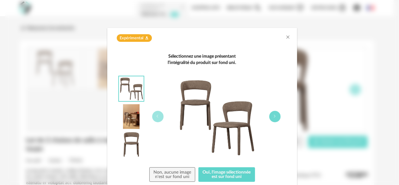
click at [273, 118] on icon "dialog" at bounding box center [275, 116] width 4 height 4
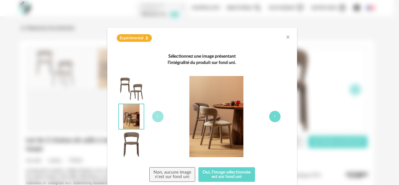
click at [273, 118] on icon "dialog" at bounding box center [275, 116] width 4 height 4
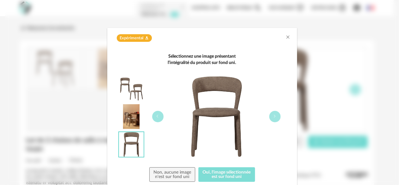
click at [219, 176] on button "Oui, l'image sélectionnée est sur fond uni" at bounding box center [226, 174] width 57 height 15
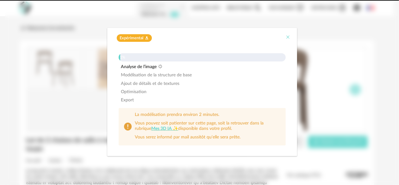
click at [288, 37] on icon "Close" at bounding box center [288, 36] width 5 height 5
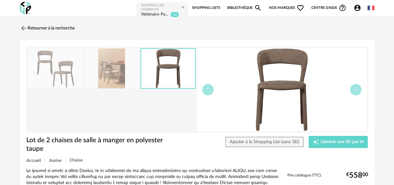
click at [241, 9] on link "Bibliothèque Magnify icon" at bounding box center [244, 8] width 35 height 13
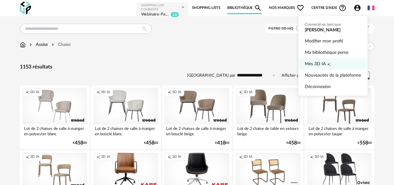
click at [319, 65] on span "Mes 3D IA" at bounding box center [314, 63] width 21 height 11
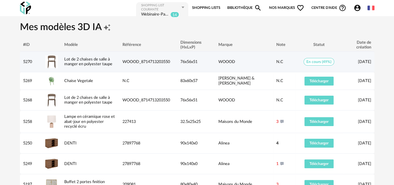
click at [341, 58] on div "En cours (49%)" at bounding box center [318, 62] width 47 height 8
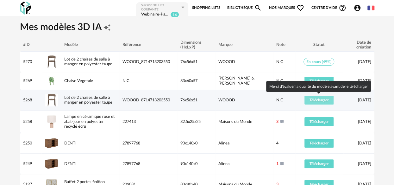
click at [317, 100] on span "Télécharger" at bounding box center [318, 100] width 19 height 4
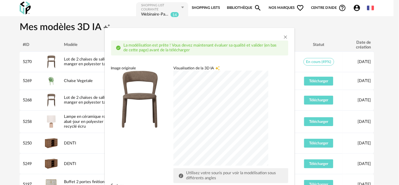
click at [233, 113] on div "dialog" at bounding box center [220, 118] width 95 height 95
click at [126, 148] on div "Image originale Visualisation de la 3D IA Creation icon Utilisez votre souris p…" at bounding box center [199, 124] width 177 height 118
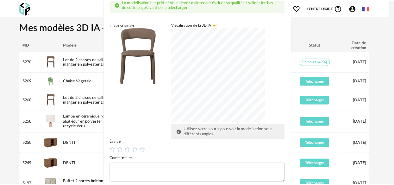
scroll to position [52, 0]
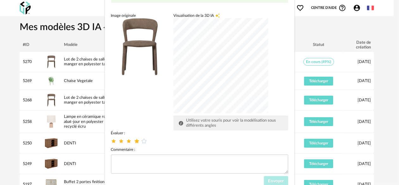
click at [134, 141] on icon "dialog" at bounding box center [136, 141] width 7 height 7
click at [149, 163] on textarea "dialog" at bounding box center [199, 163] width 177 height 19
type textarea "**********"
click at [269, 181] on span "Envoyer" at bounding box center [276, 181] width 16 height 4
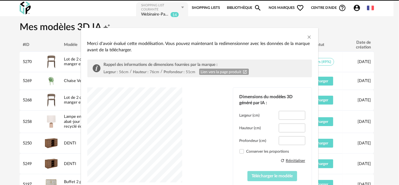
type input "****"
click at [131, 126] on div "dialog" at bounding box center [134, 134] width 95 height 95
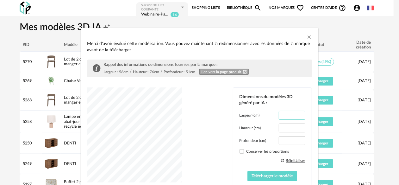
click at [288, 114] on input "****" at bounding box center [292, 115] width 26 height 9
click at [286, 113] on input "****" at bounding box center [292, 115] width 26 height 9
type input "**"
drag, startPoint x: 279, startPoint y: 138, endPoint x: 268, endPoint y: 139, distance: 10.5
click at [272, 138] on div "Profondeur (cm) ****" at bounding box center [272, 140] width 66 height 9
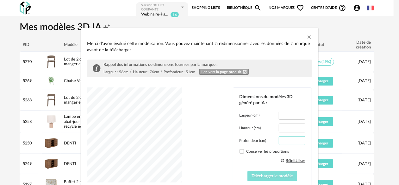
type input "**"
click at [258, 176] on span "Télécharger le modèle" at bounding box center [272, 176] width 41 height 4
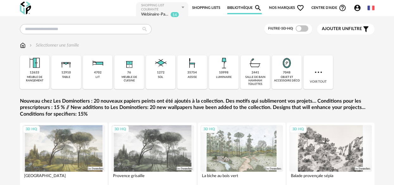
click at [286, 10] on span "Nos marques Heart Outline icon" at bounding box center [286, 8] width 35 height 13
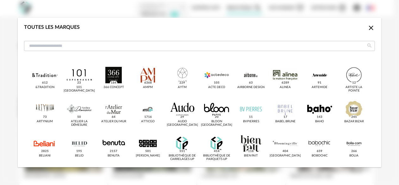
click at [367, 30] on icon "Close icon" at bounding box center [371, 28] width 8 height 8
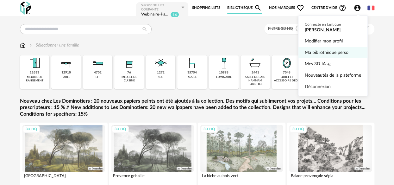
click at [333, 51] on link "Ma bibliothèque perso" at bounding box center [332, 52] width 56 height 11
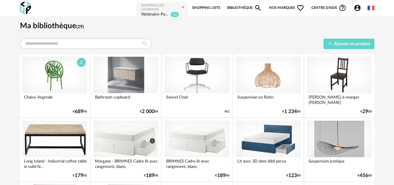
click at [56, 87] on div at bounding box center [54, 75] width 65 height 36
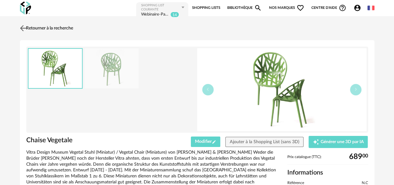
click at [52, 29] on link "Retourner à la recherche" at bounding box center [45, 28] width 55 height 14
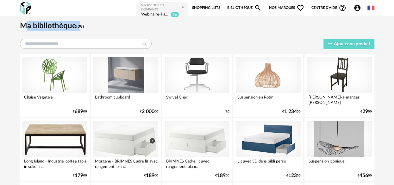
drag, startPoint x: 24, startPoint y: 26, endPoint x: 80, endPoint y: 24, distance: 55.7
click at [80, 24] on h1 "Ma bibliothèque (29)" at bounding box center [197, 26] width 354 height 10
click at [338, 44] on span "Ajouter un produit" at bounding box center [351, 44] width 36 height 4
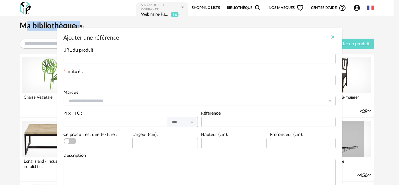
click at [330, 36] on icon "Close" at bounding box center [332, 36] width 5 height 5
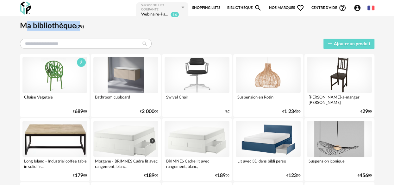
click at [51, 83] on div at bounding box center [54, 75] width 65 height 36
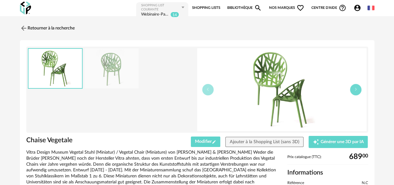
click at [357, 87] on button "button" at bounding box center [355, 89] width 11 height 11
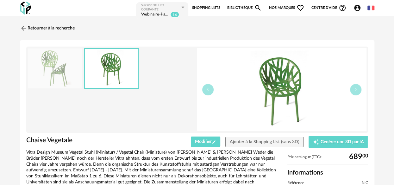
scroll to position [52, 0]
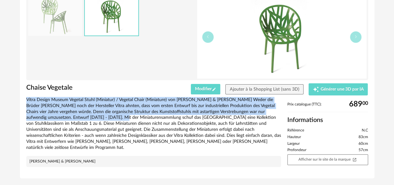
drag, startPoint x: 95, startPoint y: 113, endPoint x: 96, endPoint y: 118, distance: 5.9
click at [96, 118] on div "Chaise Vegetale Chaise Vegetale Modifier Pencil icon Ajouter à la Shopping List…" at bounding box center [197, 83] width 354 height 190
click at [96, 118] on div "Vitra Design Museum Vegetal Stuhl (Miniatur) / Vegetal Chair (Miniature) von [P…" at bounding box center [153, 124] width 255 height 54
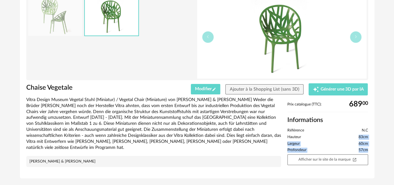
drag, startPoint x: 362, startPoint y: 142, endPoint x: 366, endPoint y: 150, distance: 8.5
click at [366, 150] on ul "Référence N.C Hauteur 83cm Largeur 60cm Profondeur 57cm" at bounding box center [327, 140] width 81 height 24
click at [205, 127] on div "Vitra Design Museum Vegetal Stuhl (Miniatur) / Vegetal Chair (Miniature) von [P…" at bounding box center [153, 124] width 255 height 54
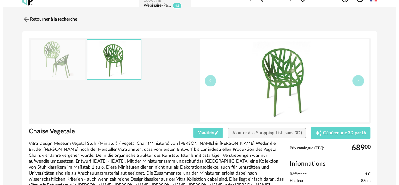
scroll to position [0, 0]
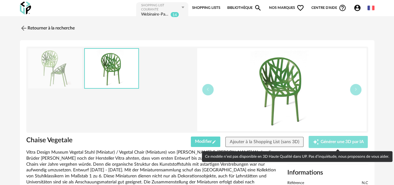
click at [328, 142] on span "Générer une 3D par IA" at bounding box center [341, 141] width 43 height 4
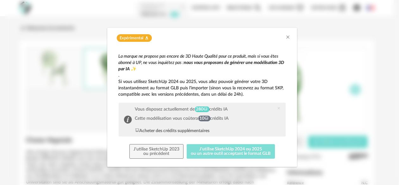
click at [205, 148] on button "J'utilise SketchUp 2024 ou 2025 ou un autre outil acceptant le format GLB" at bounding box center [231, 151] width 88 height 15
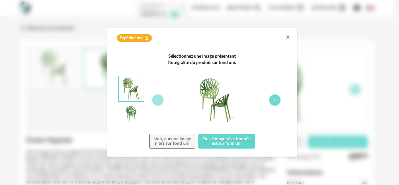
click at [276, 98] on icon "dialog" at bounding box center [275, 100] width 4 height 4
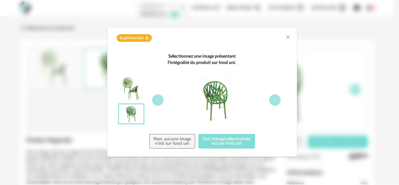
click at [229, 144] on button "Oui, l'image sélectionnée est sur fond uni" at bounding box center [226, 141] width 57 height 15
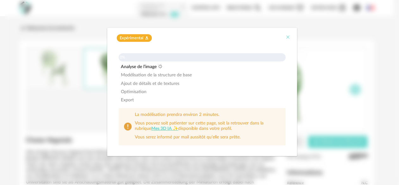
click at [288, 38] on icon "Close" at bounding box center [288, 36] width 5 height 5
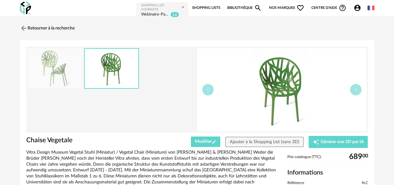
click at [357, 8] on icon "Account Circle icon" at bounding box center [357, 8] width 6 height 6
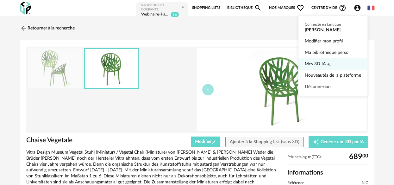
click at [314, 65] on span "Mes 3D IA" at bounding box center [314, 63] width 21 height 11
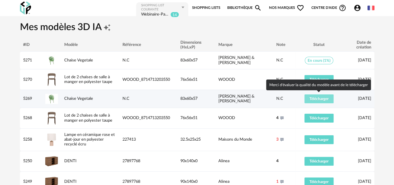
click at [316, 99] on span "Télécharger" at bounding box center [318, 99] width 19 height 4
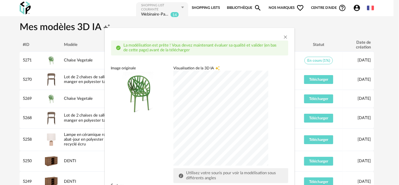
click at [247, 129] on div "dialog" at bounding box center [220, 118] width 95 height 95
click at [135, 144] on div "Image originale Visualisation de la 3D IA Creation icon Utilisez votre souris p…" at bounding box center [199, 124] width 177 height 118
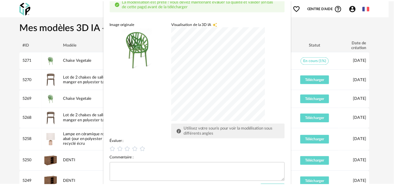
scroll to position [52, 0]
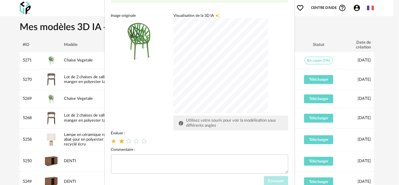
click at [121, 142] on icon "dialog" at bounding box center [121, 141] width 7 height 7
click at [226, 61] on div "dialog" at bounding box center [220, 65] width 95 height 95
click at [144, 158] on textarea "dialog" at bounding box center [199, 163] width 177 height 19
click at [266, 177] on button "Envoyer" at bounding box center [276, 181] width 24 height 10
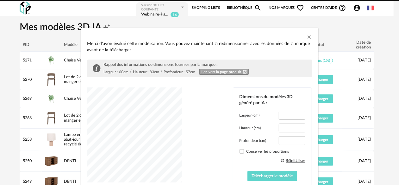
type input "****"
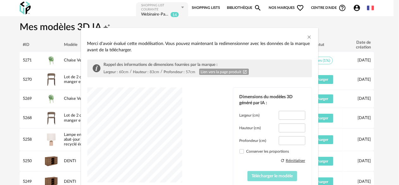
click at [260, 177] on span "Télécharger le modèle" at bounding box center [272, 176] width 41 height 4
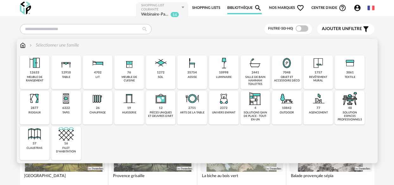
click at [192, 70] on img at bounding box center [191, 62] width 15 height 15
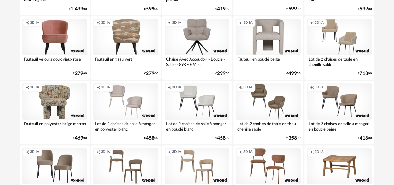
scroll to position [316, 0]
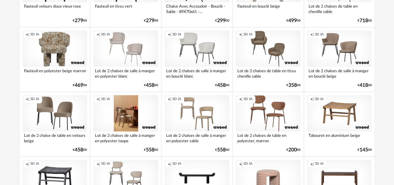
click at [126, 115] on div "Creation icon 3D IA" at bounding box center [125, 113] width 65 height 36
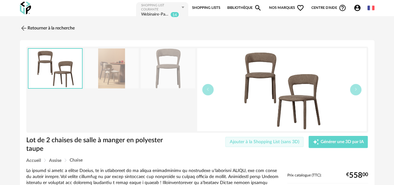
click at [248, 142] on span "Ajouter à la Shopping List (sans 3D)" at bounding box center [265, 141] width 70 height 4
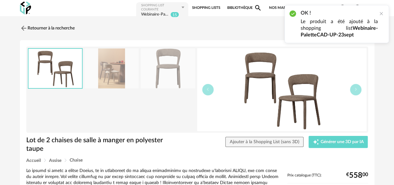
click at [151, 22] on div "Retourner à la recherche" at bounding box center [197, 28] width 354 height 14
click at [382, 13] on div at bounding box center [380, 13] width 5 height 5
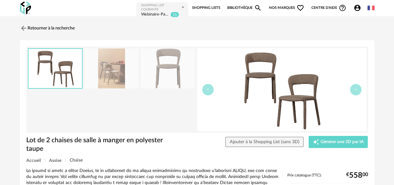
click at [156, 12] on div "Webinaire-PaletteCAD-UP-23sept" at bounding box center [155, 15] width 28 height 6
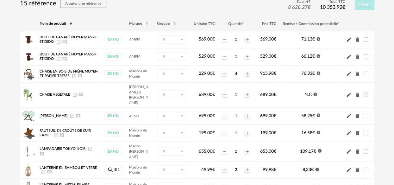
scroll to position [52, 0]
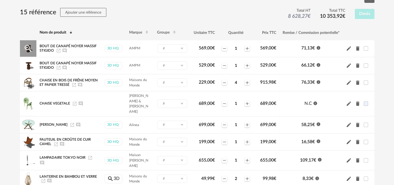
click at [30, 49] on icon "Magnify Plus Outline icon" at bounding box center [27, 48] width 9 height 9
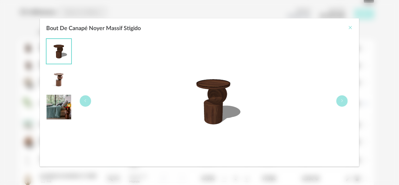
click at [349, 28] on icon "Close" at bounding box center [349, 27] width 5 height 5
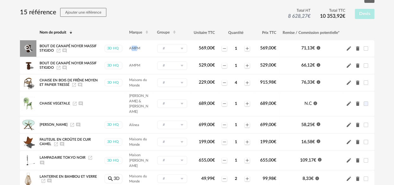
drag, startPoint x: 130, startPoint y: 49, endPoint x: 135, endPoint y: 49, distance: 5.7
click at [135, 49] on span "AMPM" at bounding box center [134, 47] width 11 height 3
drag, startPoint x: 198, startPoint y: 81, endPoint x: 210, endPoint y: 81, distance: 12.3
click at [210, 81] on span "229,00 €" at bounding box center [207, 82] width 16 height 4
drag, startPoint x: 262, startPoint y: 83, endPoint x: 271, endPoint y: 83, distance: 8.9
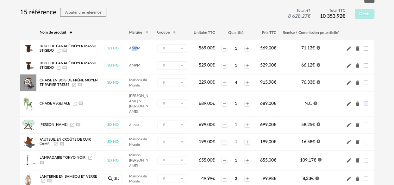
click at [271, 83] on span "915,98 €" at bounding box center [268, 82] width 16 height 4
click at [183, 47] on icon at bounding box center [182, 48] width 8 height 9
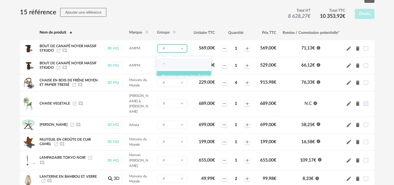
click at [173, 74] on span "Nouveau groupe (ex.: Cuisine)" at bounding box center [187, 76] width 50 height 4
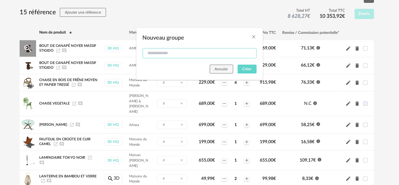
click at [176, 51] on input "Nouveau groupe" at bounding box center [200, 53] width 114 height 10
type input "*****"
click at [249, 67] on span "Créer" at bounding box center [247, 69] width 9 height 4
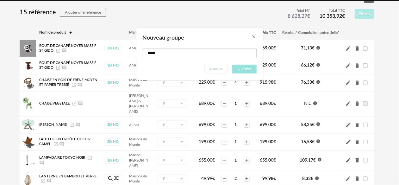
type input "*****"
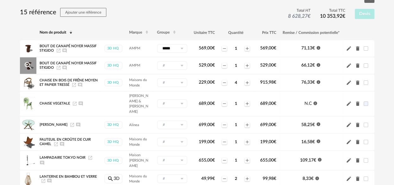
click at [179, 66] on icon at bounding box center [182, 65] width 8 height 9
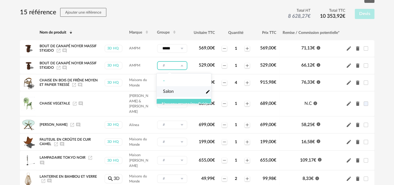
click at [172, 92] on span "Salon" at bounding box center [168, 91] width 11 height 6
type input "*****"
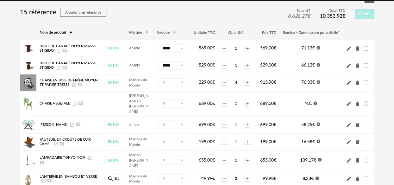
click at [176, 83] on input "text" at bounding box center [172, 82] width 30 height 9
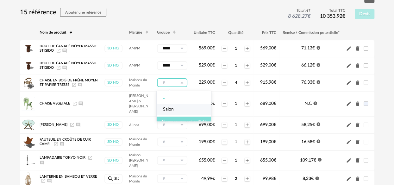
click at [174, 121] on span "Nouveau groupe (ex.: Cuisine)" at bounding box center [187, 122] width 50 height 4
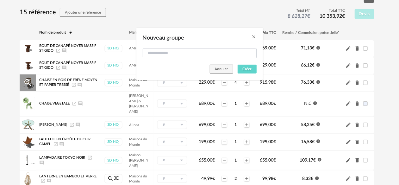
drag, startPoint x: 165, startPoint y: 43, endPoint x: 166, endPoint y: 49, distance: 5.7
click at [165, 44] on div "Nouveau groupe" at bounding box center [199, 36] width 126 height 17
click at [165, 51] on input "Nouveau groupe" at bounding box center [200, 53] width 114 height 10
type input "**********"
click at [248, 72] on button "Créer" at bounding box center [246, 69] width 19 height 9
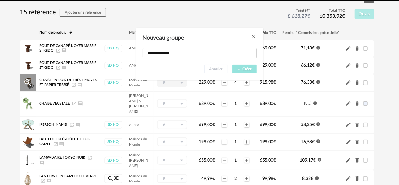
type input "**********"
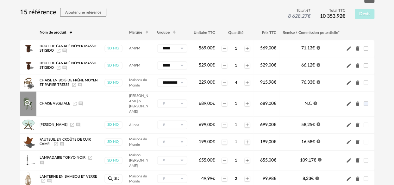
click at [175, 105] on input "text" at bounding box center [172, 103] width 30 height 9
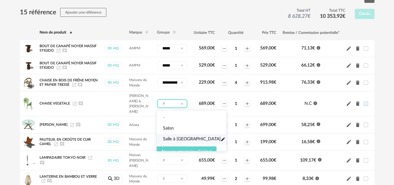
click at [175, 139] on span "Salle à [GEOGRAPHIC_DATA]" at bounding box center [192, 139] width 58 height 6
type input "**********"
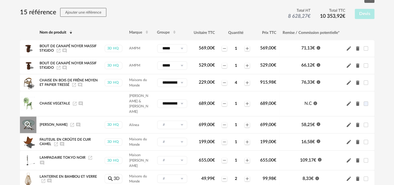
click at [174, 120] on input "text" at bounding box center [172, 124] width 30 height 9
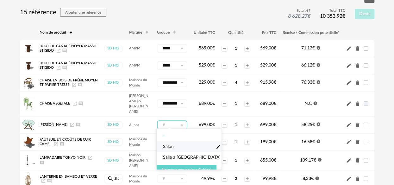
click at [171, 145] on span "Salon" at bounding box center [168, 146] width 11 height 6
type input "*****"
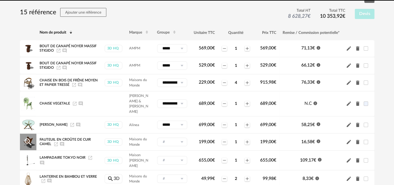
click at [174, 138] on input "text" at bounding box center [172, 141] width 30 height 9
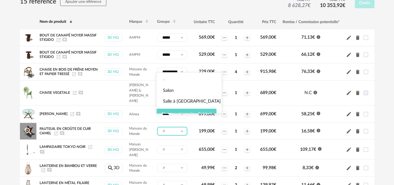
scroll to position [105, 0]
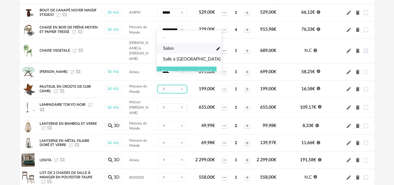
click at [171, 47] on span "Salon" at bounding box center [168, 48] width 11 height 6
type input "*****"
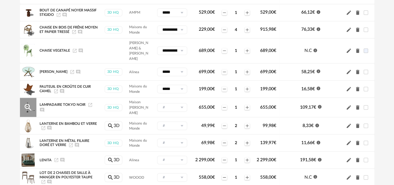
click at [170, 103] on input "text" at bounding box center [172, 107] width 30 height 9
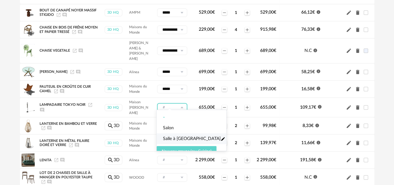
click at [171, 140] on span "Salle à [GEOGRAPHIC_DATA]" at bounding box center [192, 138] width 58 height 6
type input "**********"
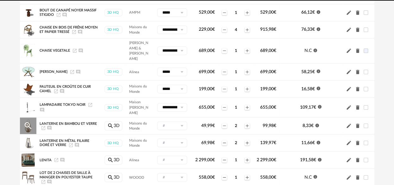
click at [168, 121] on input "text" at bounding box center [172, 125] width 30 height 9
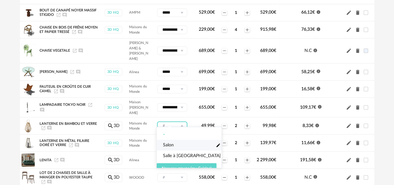
click at [170, 144] on span "Salon" at bounding box center [168, 145] width 11 height 6
type input "*****"
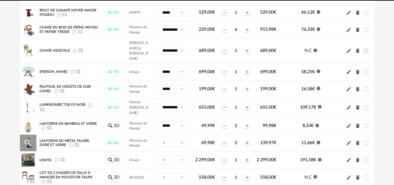
click at [168, 138] on input "text" at bounding box center [172, 142] width 30 height 9
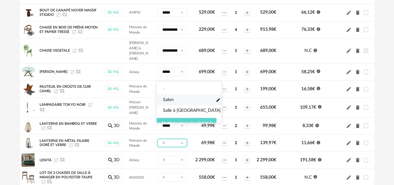
click at [170, 97] on span "Salon" at bounding box center [168, 99] width 11 height 6
type input "*****"
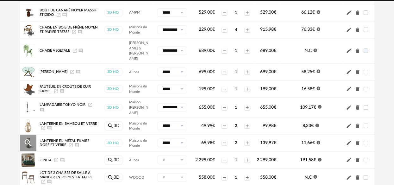
scroll to position [211, 0]
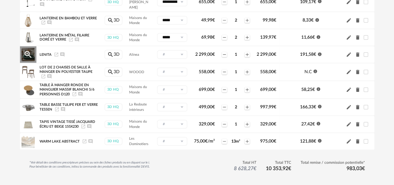
click at [167, 50] on input "text" at bounding box center [172, 54] width 30 height 9
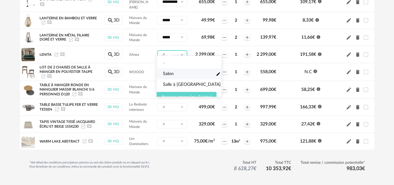
click at [173, 75] on span "Salon" at bounding box center [168, 74] width 11 height 6
type input "*****"
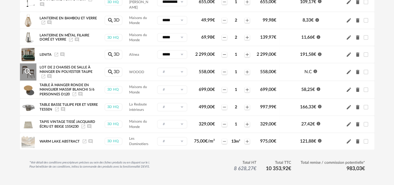
click at [169, 67] on input "text" at bounding box center [172, 71] width 30 height 9
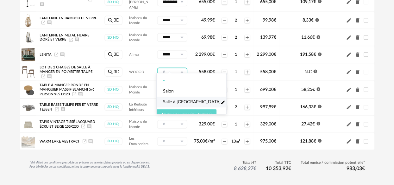
click at [166, 100] on span "Salle à [GEOGRAPHIC_DATA]" at bounding box center [192, 102] width 58 height 6
type input "**********"
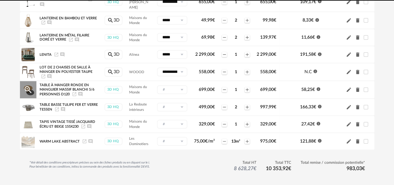
click at [164, 85] on input "text" at bounding box center [172, 89] width 30 height 9
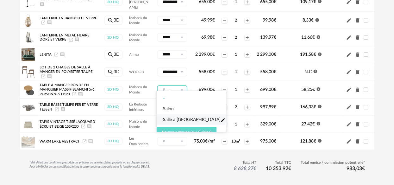
click at [168, 118] on span "Salle à [GEOGRAPHIC_DATA]" at bounding box center [192, 119] width 58 height 6
type input "**********"
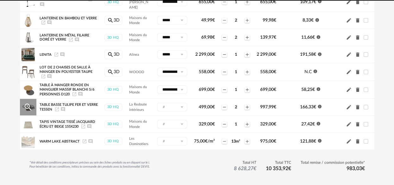
click at [168, 102] on input "text" at bounding box center [172, 106] width 30 height 9
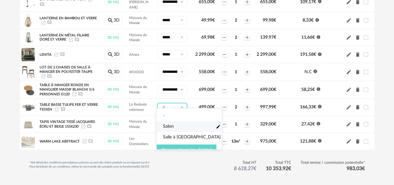
click at [168, 124] on span "Salon" at bounding box center [168, 126] width 11 height 6
type input "*****"
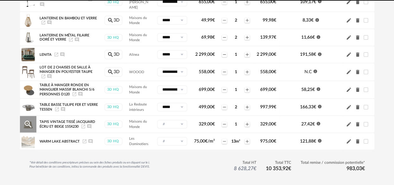
click at [167, 120] on input "text" at bounding box center [172, 124] width 30 height 9
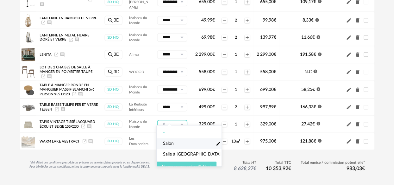
click at [170, 141] on span "Salon" at bounding box center [168, 143] width 11 height 6
type input "*****"
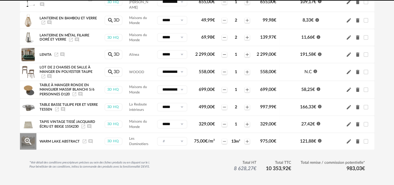
click at [169, 137] on input "text" at bounding box center [172, 141] width 30 height 9
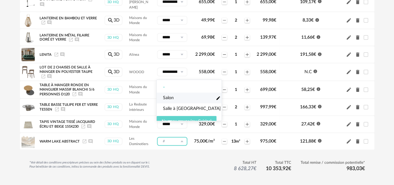
click at [172, 98] on span "Salon" at bounding box center [168, 98] width 11 height 6
type input "*****"
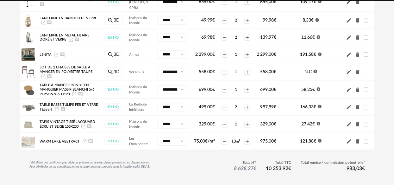
click at [175, 146] on div "Nom de produit Marque Groupe Unitaire TTC Quantité Prix TTC Remise / Commission…" at bounding box center [197, 13] width 354 height 293
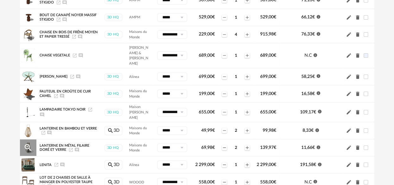
scroll to position [0, 0]
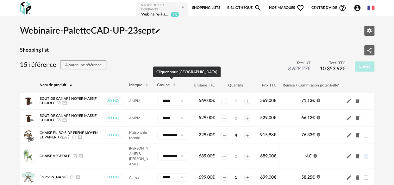
click at [165, 84] on span "Groupe" at bounding box center [163, 85] width 13 height 4
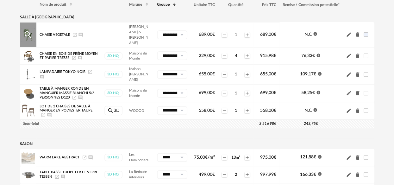
scroll to position [105, 0]
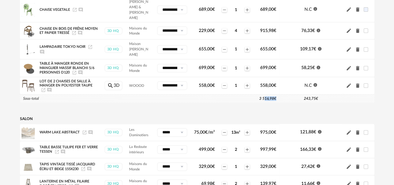
drag, startPoint x: 257, startPoint y: 91, endPoint x: 275, endPoint y: 89, distance: 17.9
click at [275, 94] on td "3 516,98 €" at bounding box center [190, 98] width 178 height 8
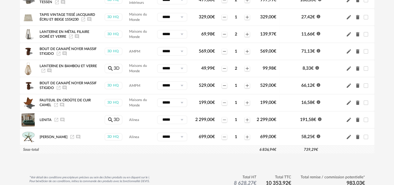
scroll to position [263, 0]
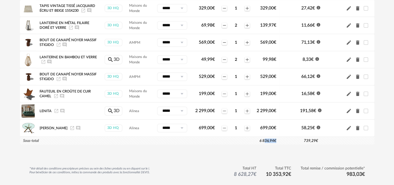
drag, startPoint x: 259, startPoint y: 132, endPoint x: 280, endPoint y: 132, distance: 21.5
click at [280, 136] on tr "Sous-total 6 836,94 € 739,29 €" at bounding box center [197, 140] width 354 height 8
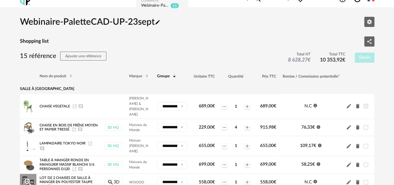
scroll to position [0, 0]
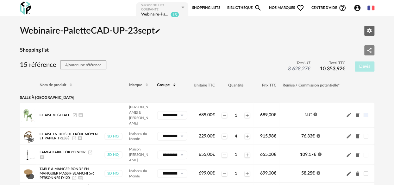
click at [369, 49] on icon "Share Variant icon" at bounding box center [369, 50] width 4 height 5
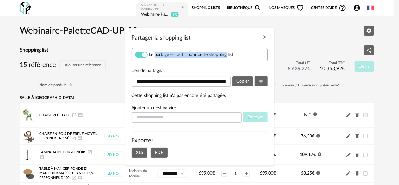
drag, startPoint x: 154, startPoint y: 55, endPoint x: 225, endPoint y: 52, distance: 70.9
click at [225, 52] on span "Le partage est actif pour cette shopping list" at bounding box center [191, 55] width 84 height 6
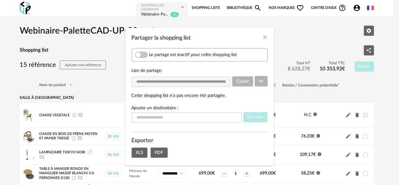
click at [147, 53] on span "Partager la shopping list" at bounding box center [141, 55] width 13 height 6
click at [243, 82] on span "Copier" at bounding box center [242, 81] width 13 height 4
click at [263, 37] on icon "Close" at bounding box center [264, 36] width 5 height 5
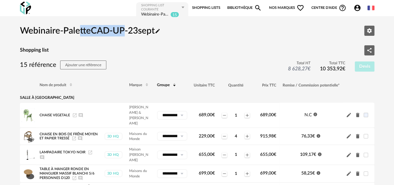
drag, startPoint x: 80, startPoint y: 31, endPoint x: 123, endPoint y: 28, distance: 43.5
click at [123, 28] on h2 "Webinaire-PaletteCAD-UP-23sept Pencil icon" at bounding box center [90, 30] width 140 height 11
click at [208, 46] on div "Shopping list Share Variant icon" at bounding box center [197, 50] width 354 height 10
drag, startPoint x: 297, startPoint y: 60, endPoint x: 307, endPoint y: 63, distance: 11.0
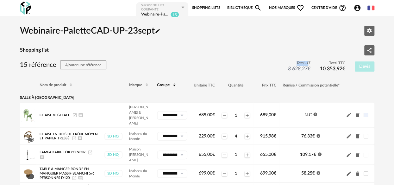
click at [307, 63] on span "Total HT" at bounding box center [299, 63] width 22 height 5
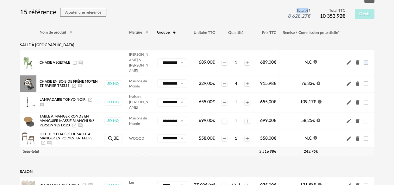
drag, startPoint x: 302, startPoint y: 77, endPoint x: 311, endPoint y: 77, distance: 9.2
click at [311, 81] on span "76,33 €" at bounding box center [308, 83] width 14 height 4
click at [317, 81] on icon "Information icon" at bounding box center [318, 83] width 4 height 4
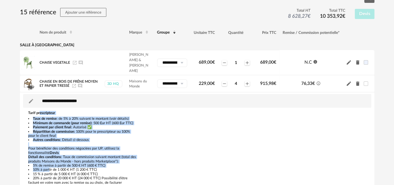
drag, startPoint x: 39, startPoint y: 108, endPoint x: 49, endPoint y: 166, distance: 59.7
click at [49, 166] on div "Tarif prescripteur Taux de remise : de 5% à 20% suivant le montant (voir détail…" at bounding box center [82, 154] width 115 height 87
click at [49, 167] on li "10% à partir de 1 000 € HT (1 200 € TTC)" at bounding box center [82, 169] width 108 height 4
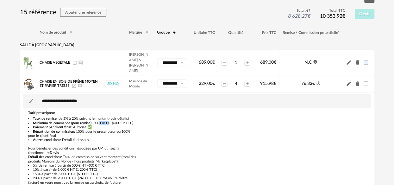
drag, startPoint x: 98, startPoint y: 118, endPoint x: 108, endPoint y: 118, distance: 9.5
click at [108, 121] on li "Minimum de commande (pour remise) : 500 Eur HT (600 Eur TTC)" at bounding box center [82, 123] width 108 height 4
drag, startPoint x: 75, startPoint y: 122, endPoint x: 87, endPoint y: 122, distance: 12.0
click at [87, 125] on li "Paiement par client final : Autorisé ✅" at bounding box center [82, 127] width 108 height 4
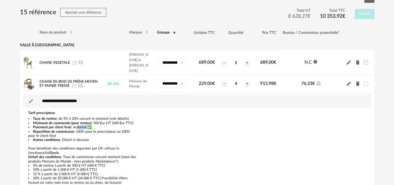
click at [87, 125] on li "Paiement par client final : Autorisé ✅" at bounding box center [82, 127] width 108 height 4
drag, startPoint x: 78, startPoint y: 126, endPoint x: 90, endPoint y: 129, distance: 12.5
click at [90, 129] on li "Répartition de commission : 100% pour le prescripteur ou 100% pour le client fi…" at bounding box center [82, 133] width 108 height 9
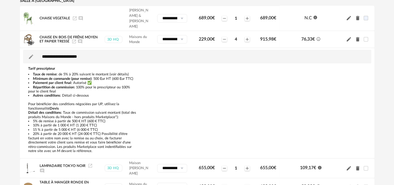
scroll to position [105, 0]
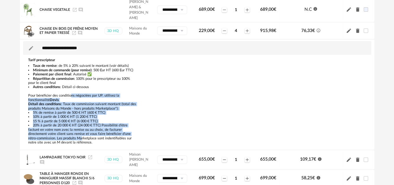
drag, startPoint x: 70, startPoint y: 91, endPoint x: 82, endPoint y: 133, distance: 43.7
click at [82, 133] on div "Taux de remise : de 5% à 20% suivant le montant (voir détails) Minimum de comma…" at bounding box center [82, 104] width 108 height 81
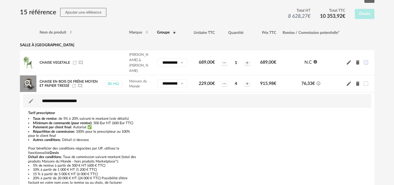
click at [317, 81] on icon "Information Outline icon" at bounding box center [318, 83] width 4 height 4
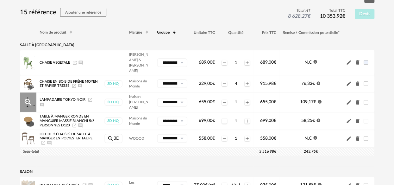
click at [319, 100] on icon "Information icon" at bounding box center [319, 102] width 4 height 4
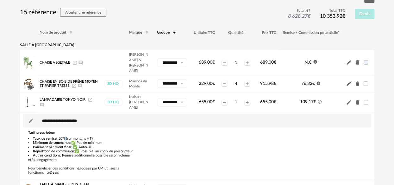
click at [62, 136] on li "Taux de remise : 20% (sur montant HT)" at bounding box center [82, 138] width 108 height 4
drag, startPoint x: 82, startPoint y: 135, endPoint x: 94, endPoint y: 133, distance: 12.0
click at [94, 140] on li "Minimum de commande :✅ Pas de minimum" at bounding box center [82, 142] width 108 height 4
drag, startPoint x: 83, startPoint y: 137, endPoint x: 93, endPoint y: 137, distance: 9.8
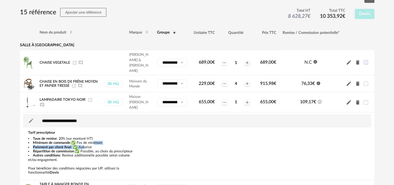
click at [93, 137] on div "Taux de remise : 20% (sur montant HT) Minimum de commande :✅ Pas de minimum Pai…" at bounding box center [82, 155] width 108 height 38
click at [93, 140] on li "Minimum de commande :✅ Pas de minimum" at bounding box center [82, 142] width 108 height 4
drag, startPoint x: 82, startPoint y: 142, endPoint x: 93, endPoint y: 141, distance: 10.4
click at [93, 149] on li "Répartition de commission :✅ Possible, au choix du prescripteur" at bounding box center [82, 151] width 108 height 4
click at [104, 149] on li "Répartition de commission :✅ Possible, au choix du prescripteur" at bounding box center [82, 151] width 108 height 4
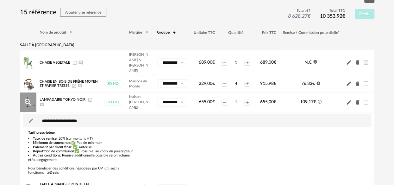
click at [319, 100] on icon "Information Outline icon" at bounding box center [319, 102] width 4 height 4
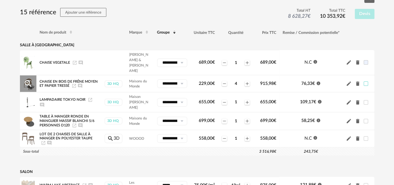
click at [365, 81] on span at bounding box center [365, 83] width 4 height 4
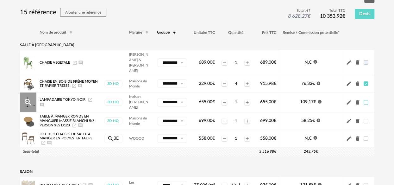
click at [364, 100] on span at bounding box center [365, 102] width 4 height 4
click at [365, 119] on span at bounding box center [365, 121] width 4 height 4
click at [366, 136] on span at bounding box center [365, 138] width 4 height 4
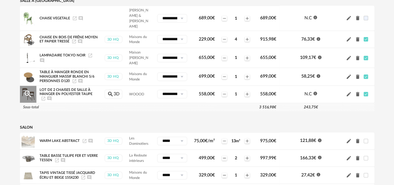
scroll to position [105, 0]
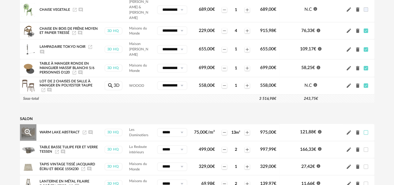
click at [366, 130] on span at bounding box center [365, 132] width 4 height 4
click at [365, 147] on span at bounding box center [365, 149] width 4 height 4
click at [366, 164] on span at bounding box center [365, 166] width 4 height 4
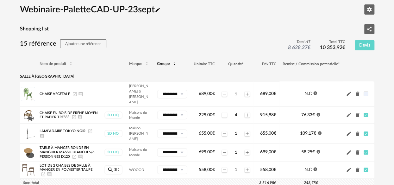
scroll to position [0, 0]
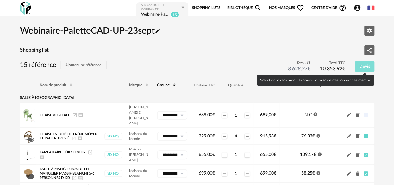
click at [364, 65] on span "Devis" at bounding box center [364, 66] width 11 height 4
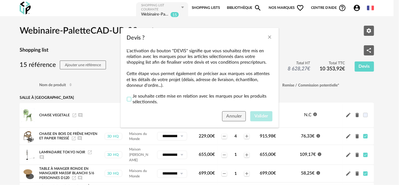
click at [129, 100] on span "Devis ?" at bounding box center [129, 99] width 4 height 4
click at [256, 116] on span "Valider" at bounding box center [261, 116] width 14 height 4
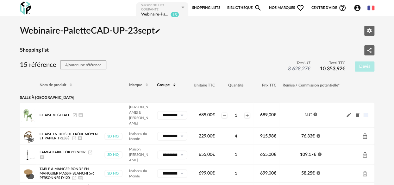
click at [355, 8] on icon "Account Circle icon" at bounding box center [357, 8] width 6 height 6
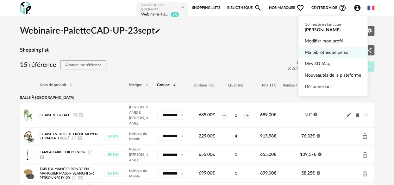
click at [318, 51] on link "Ma bibliothèque perso" at bounding box center [332, 52] width 56 height 11
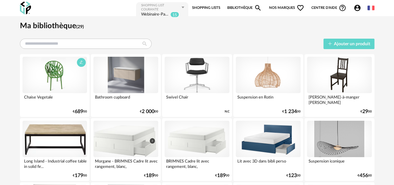
click at [70, 81] on div at bounding box center [54, 75] width 65 height 36
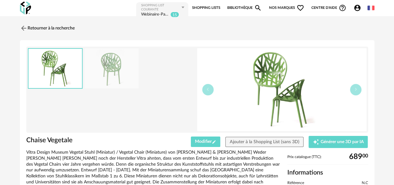
scroll to position [52, 0]
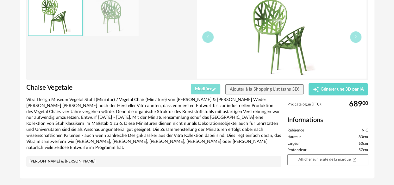
click at [203, 89] on span "Modifier Pencil icon" at bounding box center [205, 89] width 21 height 4
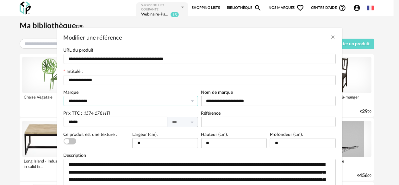
click at [167, 102] on input "**********" at bounding box center [131, 101] width 134 height 10
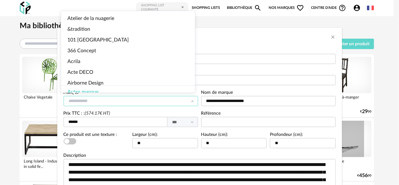
click at [118, 101] on input "Modifier une référence" at bounding box center [131, 101] width 134 height 10
type input "**********"
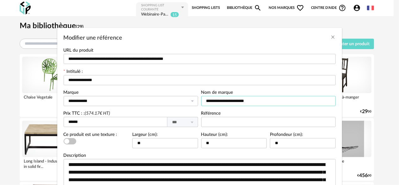
drag, startPoint x: 202, startPoint y: 100, endPoint x: 261, endPoint y: 100, distance: 59.8
click at [261, 100] on input "**********" at bounding box center [268, 101] width 134 height 10
click at [258, 100] on input "**********" at bounding box center [268, 101] width 134 height 10
drag, startPoint x: 256, startPoint y: 99, endPoint x: 199, endPoint y: 100, distance: 56.6
click at [201, 100] on input "**********" at bounding box center [268, 101] width 134 height 10
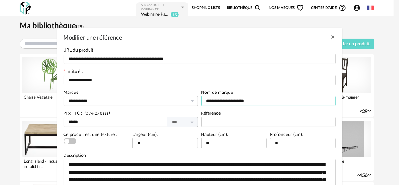
click at [223, 101] on input "**********" at bounding box center [268, 101] width 134 height 10
click at [259, 99] on input "**********" at bounding box center [268, 101] width 134 height 10
drag, startPoint x: 256, startPoint y: 103, endPoint x: 196, endPoint y: 101, distance: 59.5
click at [196, 101] on div "**********" at bounding box center [199, 79] width 275 height 63
click at [206, 101] on input "**********" at bounding box center [268, 101] width 134 height 10
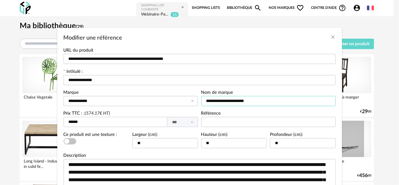
drag, startPoint x: 278, startPoint y: 101, endPoint x: 211, endPoint y: 98, distance: 67.4
click at [207, 98] on input "**********" at bounding box center [268, 101] width 134 height 10
click at [228, 99] on input "**********" at bounding box center [268, 101] width 134 height 10
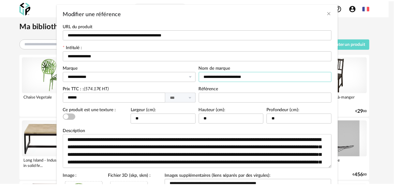
scroll to position [23, 0]
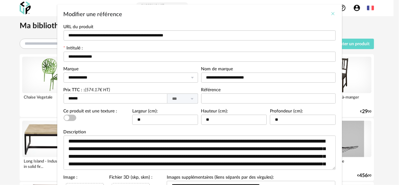
click at [330, 13] on icon "Close" at bounding box center [332, 13] width 5 height 5
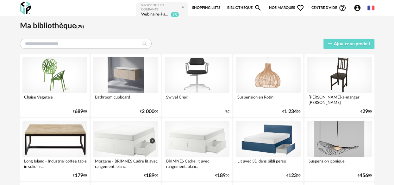
click at [209, 9] on link "Shopping Lists" at bounding box center [206, 8] width 28 height 13
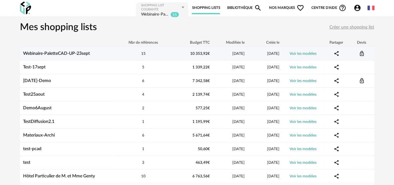
click at [58, 55] on link "Webinaire-PaletteCAD-UP-23sept" at bounding box center [56, 53] width 67 height 4
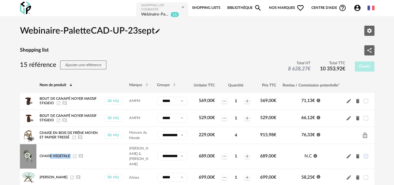
drag, startPoint x: 50, startPoint y: 152, endPoint x: 73, endPoint y: 155, distance: 23.2
click at [74, 155] on div "Chaise Vegetale Launch icon Ajouter un commentaire" at bounding box center [69, 155] width 58 height 5
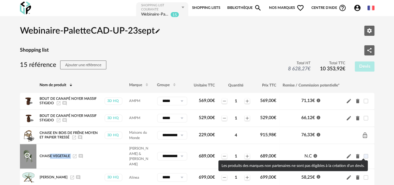
click at [365, 154] on span at bounding box center [365, 156] width 4 height 4
click at [366, 154] on span at bounding box center [365, 156] width 4 height 4
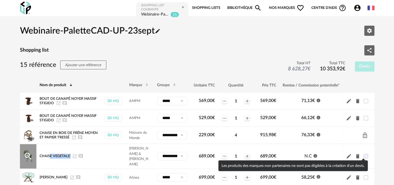
click at [366, 154] on span at bounding box center [365, 156] width 4 height 4
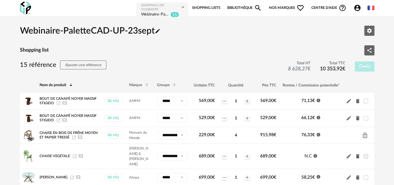
click at [223, 46] on div "Shopping list Share Variant icon" at bounding box center [197, 50] width 354 height 10
